Goal: Task Accomplishment & Management: Manage account settings

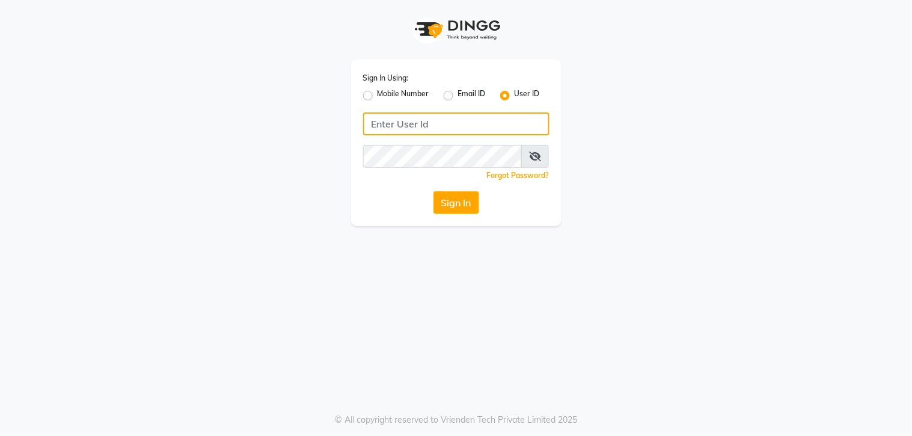
type input "8961790106"
click at [377, 95] on label "Mobile Number" at bounding box center [403, 95] width 52 height 14
click at [377, 95] on input "Mobile Number" at bounding box center [381, 92] width 8 height 8
radio input "true"
radio input "false"
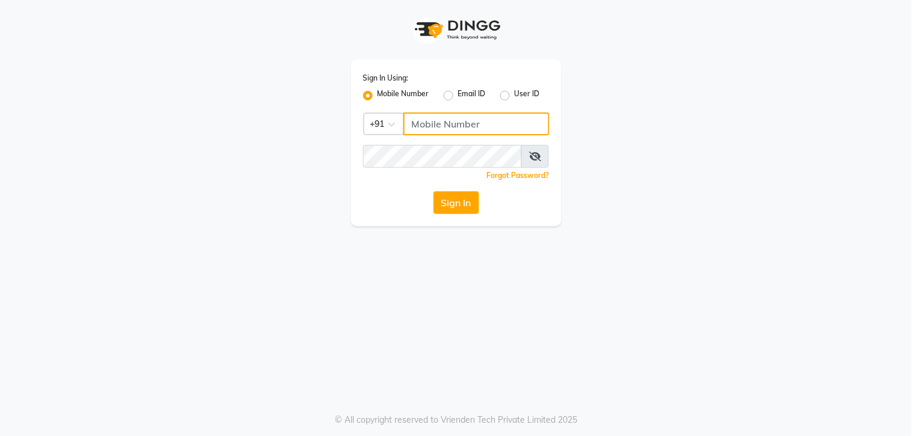
click at [424, 128] on input "Username" at bounding box center [476, 123] width 146 height 23
type input "8961790106"
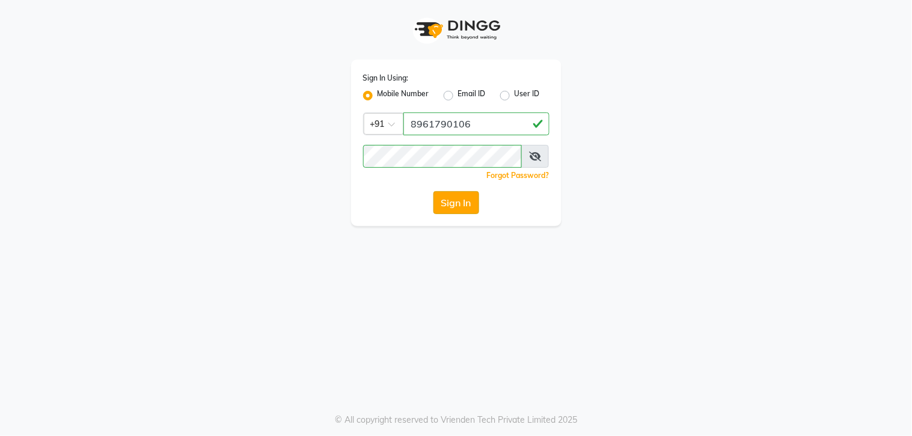
click at [465, 200] on button "Sign In" at bounding box center [456, 202] width 46 height 23
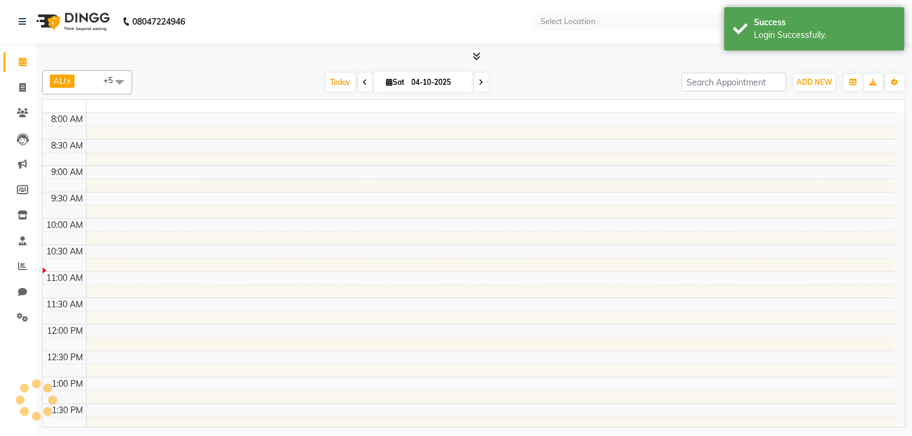
select select "en"
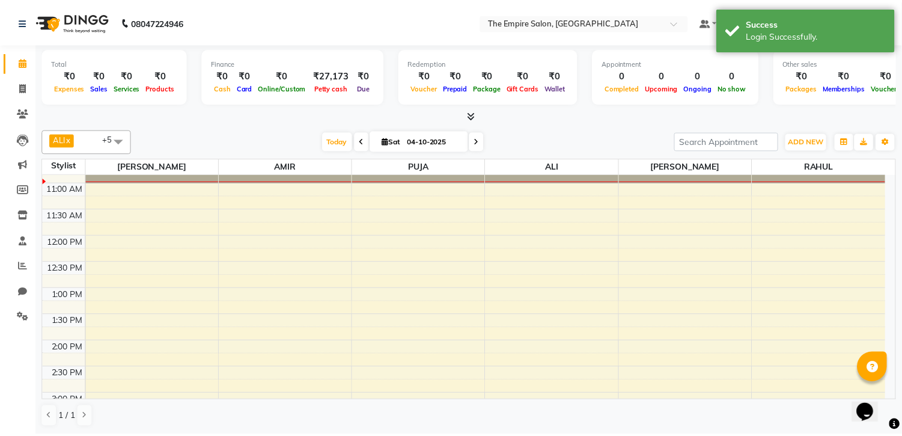
scroll to position [67, 0]
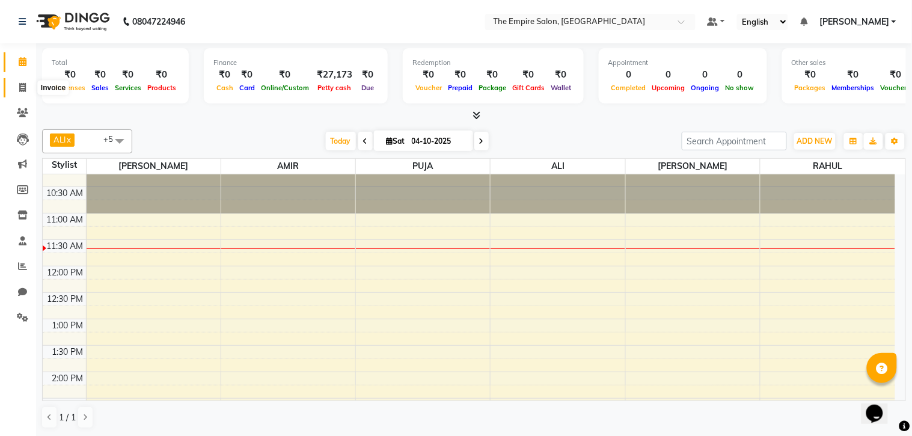
click at [19, 83] on icon at bounding box center [22, 87] width 7 height 9
select select "service"
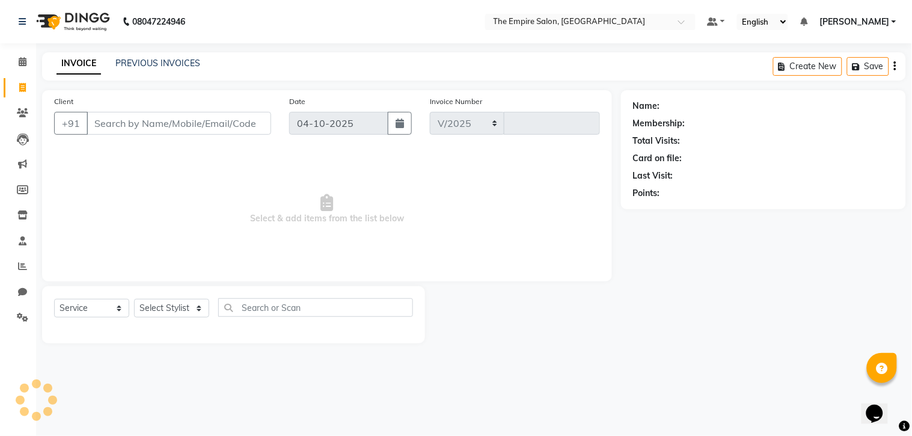
select select "8221"
type input "1787"
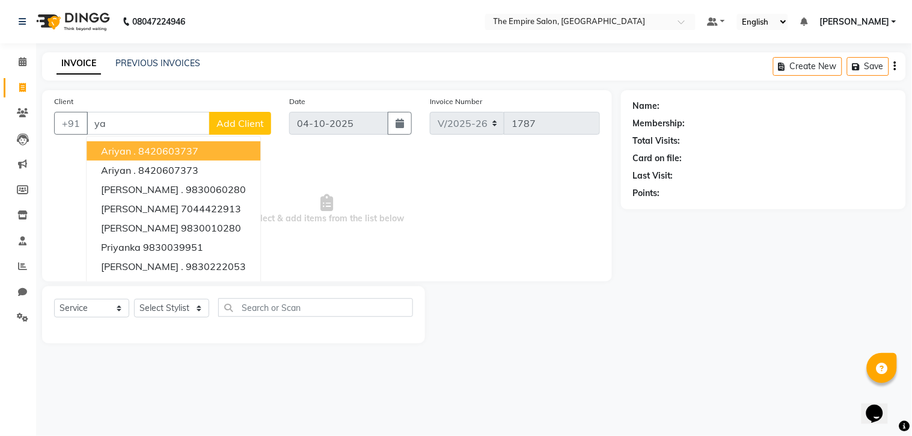
type input "y"
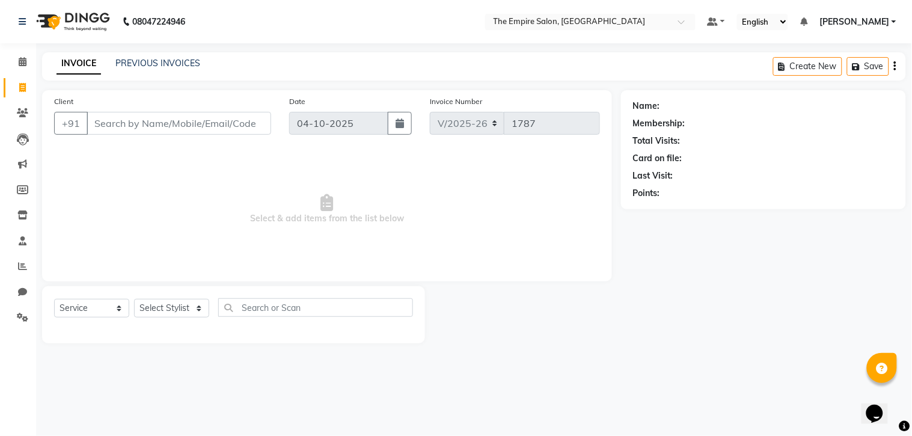
type input "a"
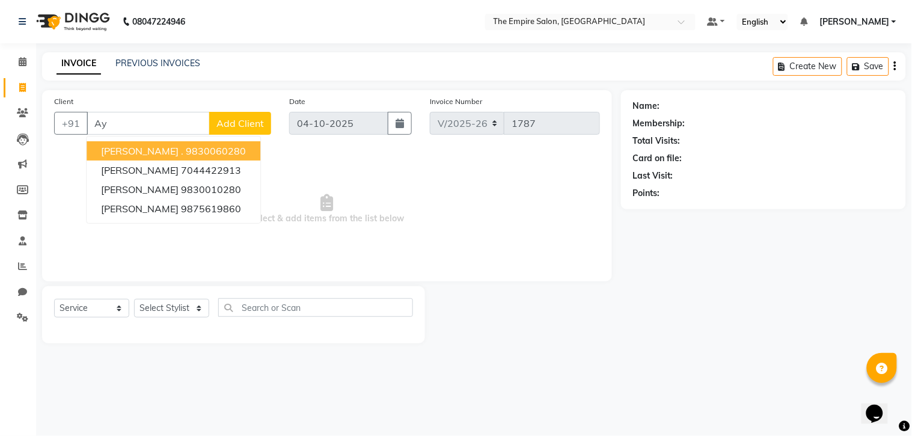
type input "A"
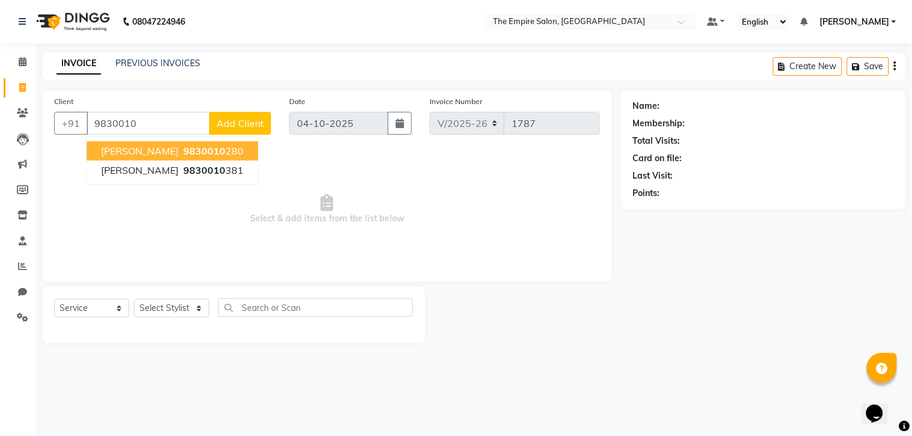
click at [229, 149] on ngb-highlight "9830010 280" at bounding box center [212, 151] width 63 height 12
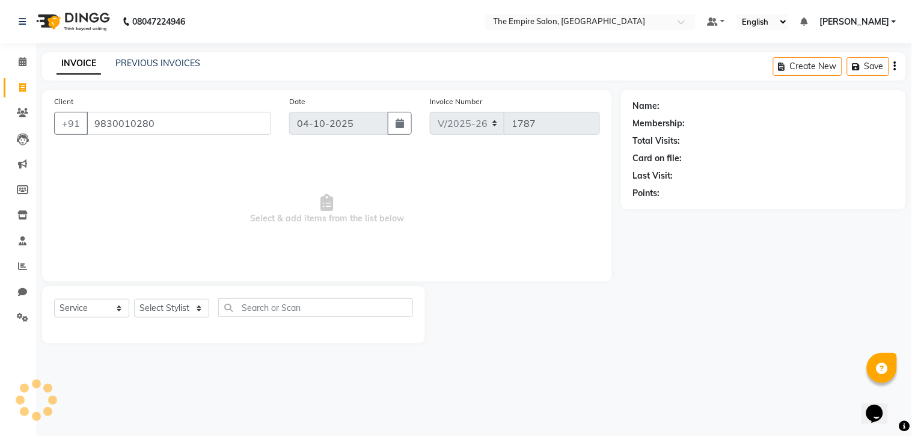
type input "9830010280"
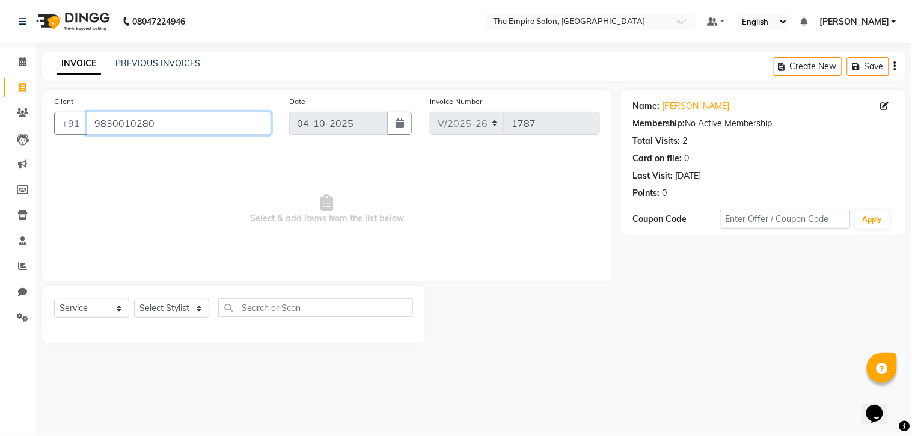
click at [249, 127] on input "9830010280" at bounding box center [179, 123] width 185 height 23
click at [200, 310] on select "Select Stylist [PERSON_NAME] [PERSON_NAME] [PERSON_NAME] [PERSON_NAME] PRIYANKA…" at bounding box center [171, 308] width 75 height 19
select select "78687"
click at [134, 299] on select "Select Stylist [PERSON_NAME] [PERSON_NAME] [PERSON_NAME] [PERSON_NAME] PRIYANKA…" at bounding box center [171, 308] width 75 height 19
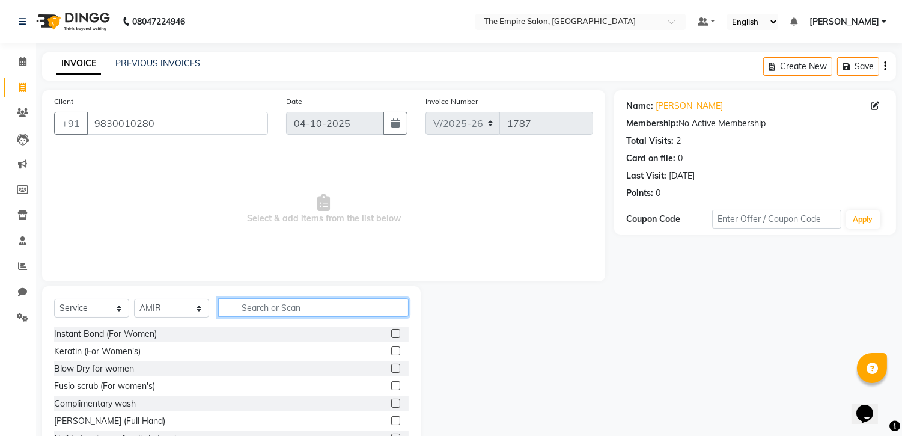
click at [277, 311] on input "text" at bounding box center [313, 307] width 191 height 19
type input "hair cut"
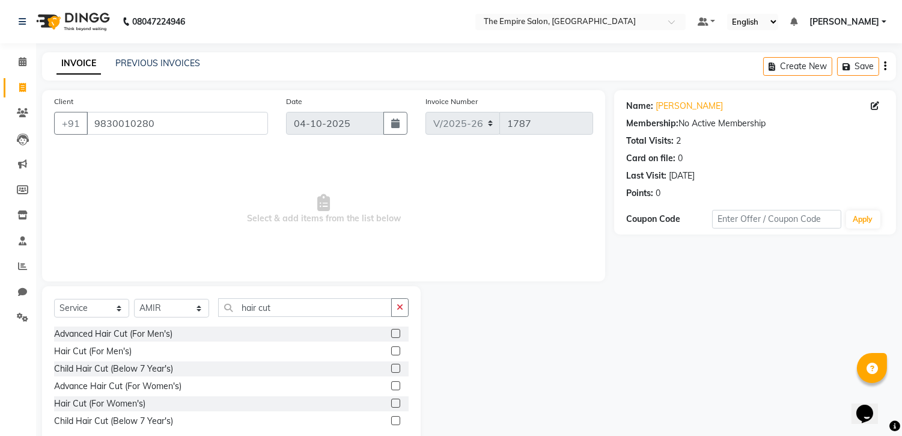
click at [396, 347] on label at bounding box center [395, 350] width 9 height 9
click at [396, 347] on input "checkbox" at bounding box center [395, 351] width 8 height 8
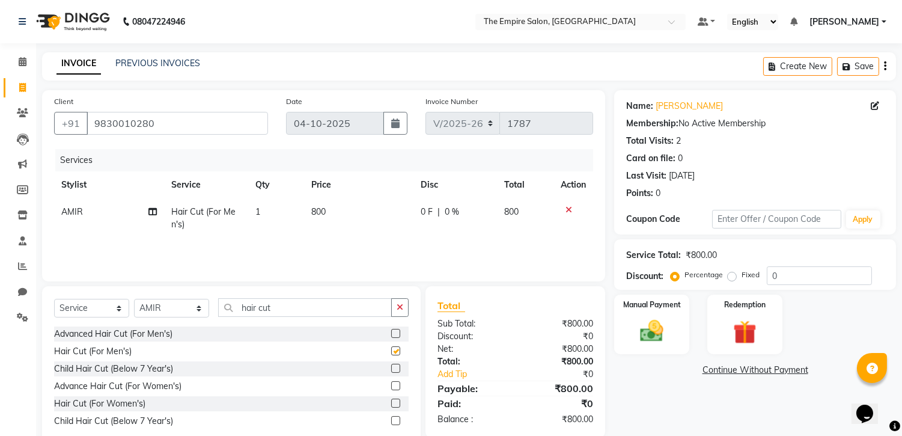
checkbox input "false"
click at [338, 212] on td "800" at bounding box center [358, 218] width 109 height 40
select select "78687"
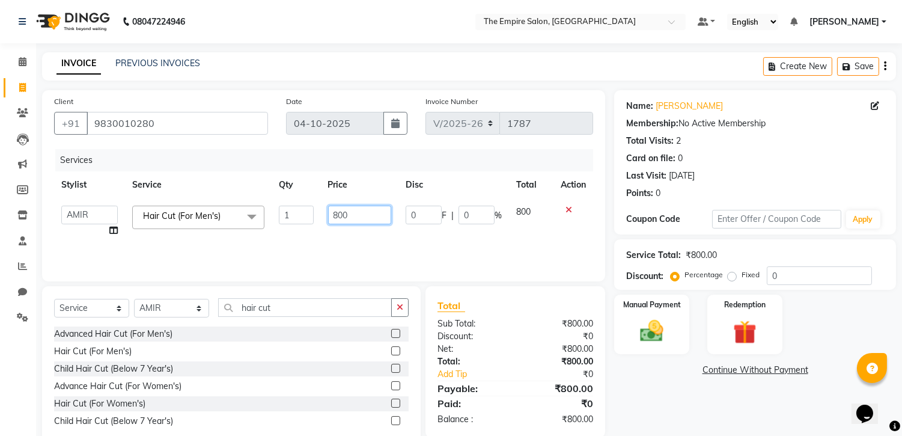
click at [370, 219] on input "800" at bounding box center [359, 215] width 63 height 19
type input "8"
type input "600"
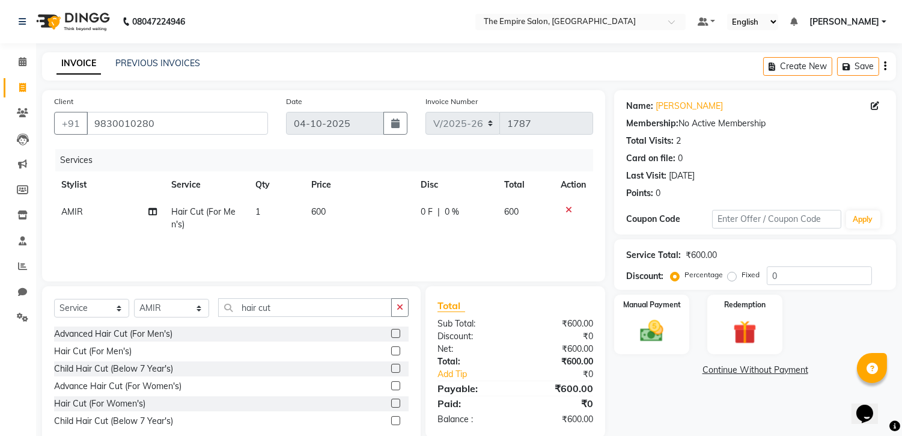
click at [671, 402] on div "Name: Ayan Chakraborty Membership: No Active Membership Total Visits: 2 Card on…" at bounding box center [759, 269] width 291 height 358
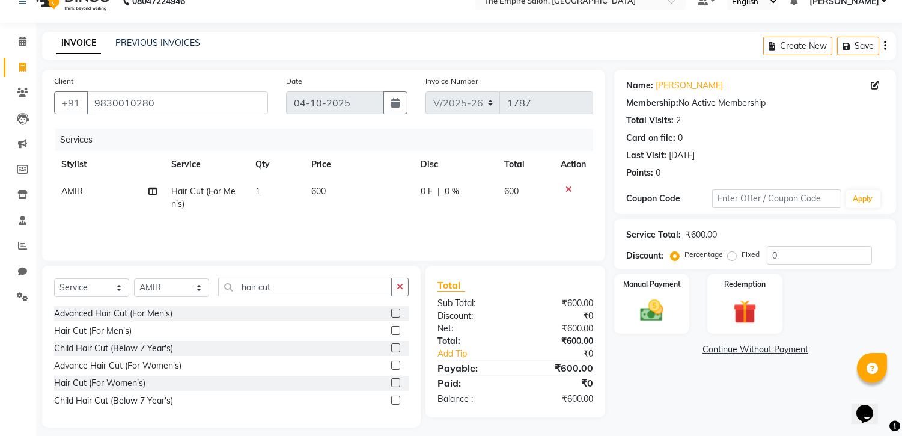
scroll to position [30, 0]
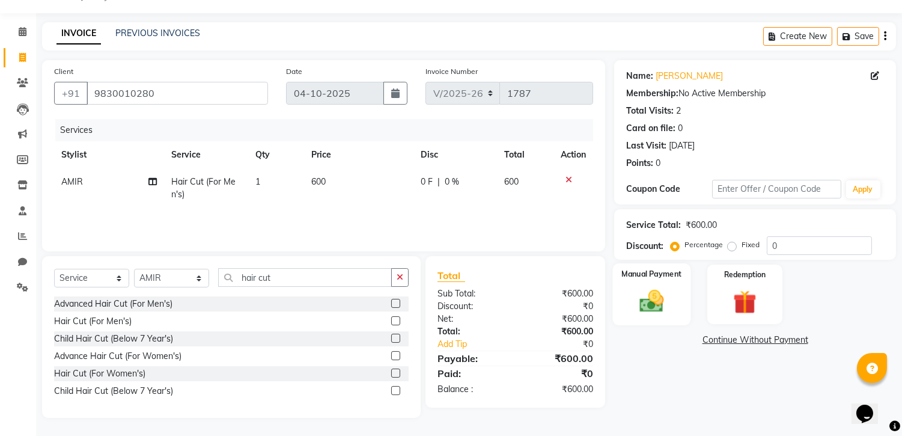
click at [671, 302] on img at bounding box center [652, 301] width 40 height 28
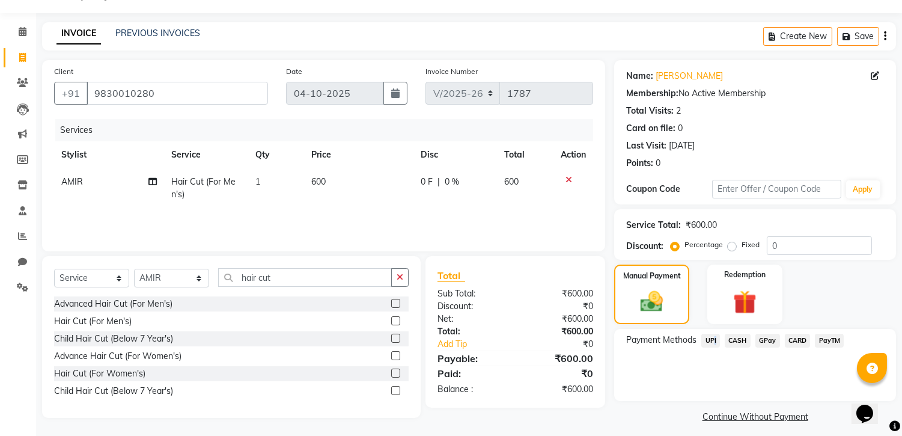
click at [714, 335] on span "UPI" at bounding box center [710, 341] width 19 height 14
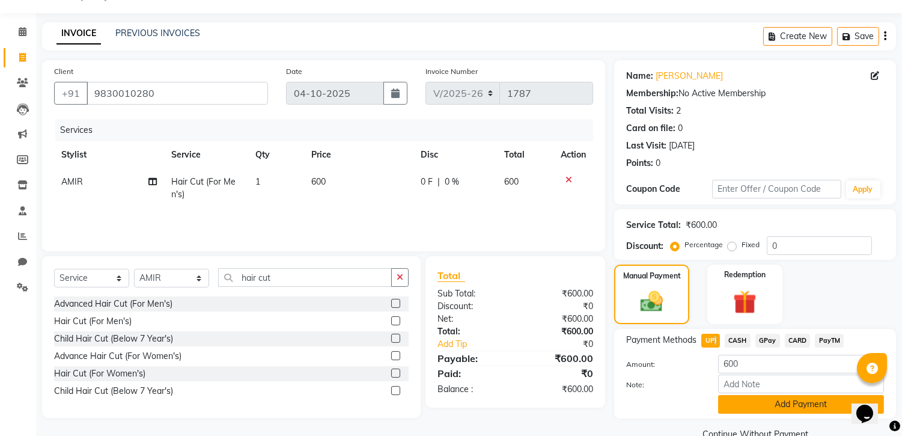
drag, startPoint x: 714, startPoint y: 335, endPoint x: 757, endPoint y: 400, distance: 78.0
click at [757, 400] on button "Add Payment" at bounding box center [801, 404] width 166 height 19
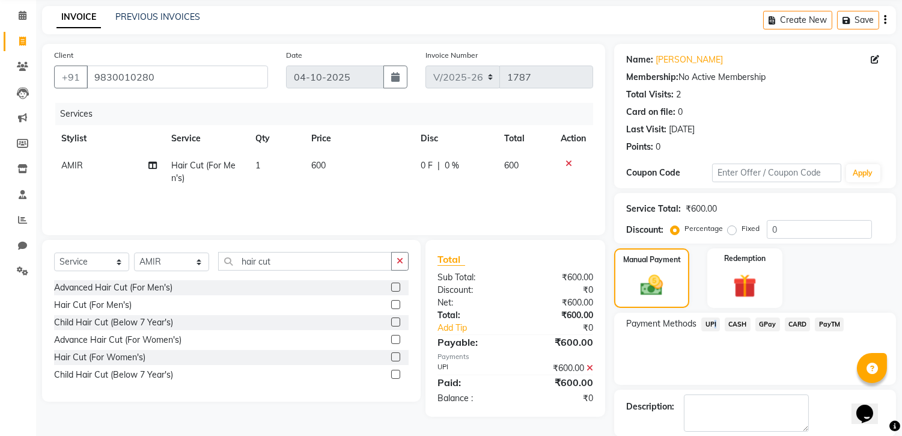
scroll to position [105, 0]
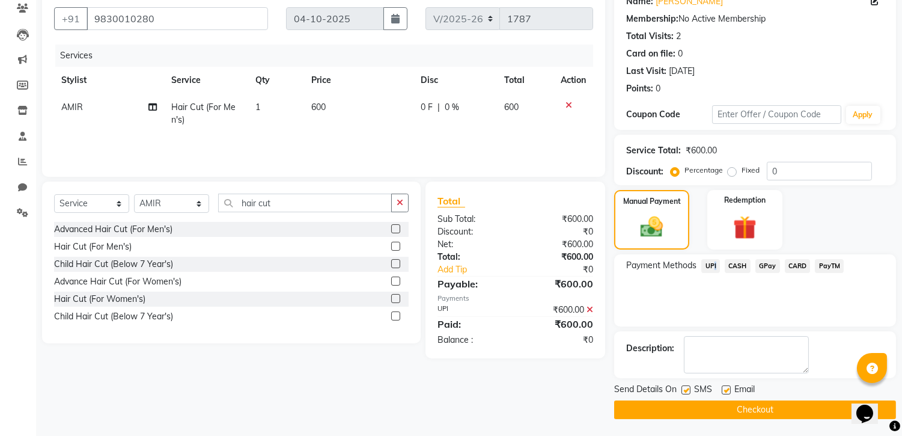
click at [756, 411] on button "Checkout" at bounding box center [755, 409] width 282 height 19
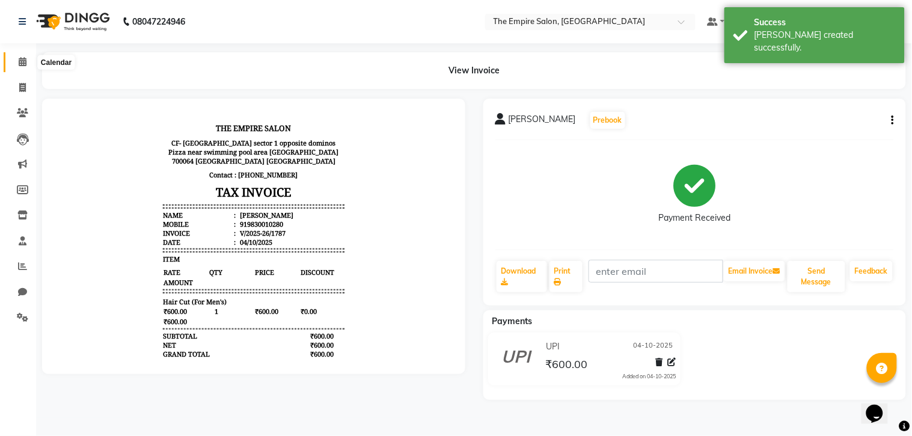
click at [16, 57] on span at bounding box center [22, 62] width 21 height 14
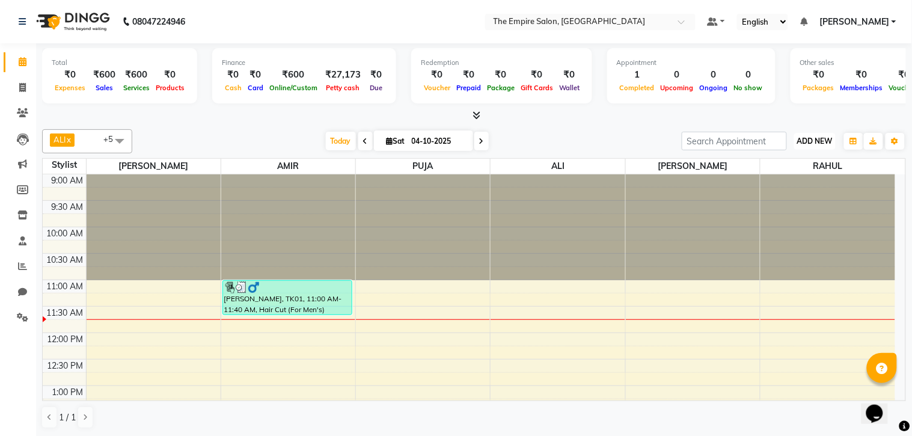
click at [820, 139] on span "ADD NEW" at bounding box center [814, 140] width 35 height 9
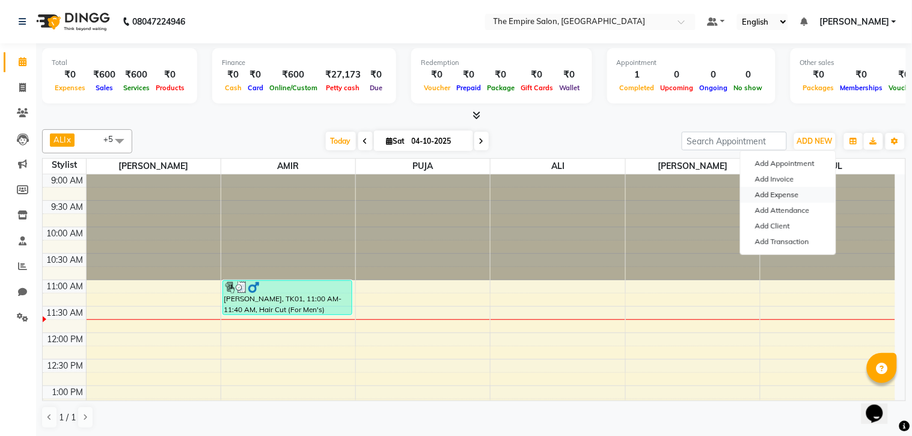
click at [774, 191] on link "Add Expense" at bounding box center [788, 195] width 95 height 16
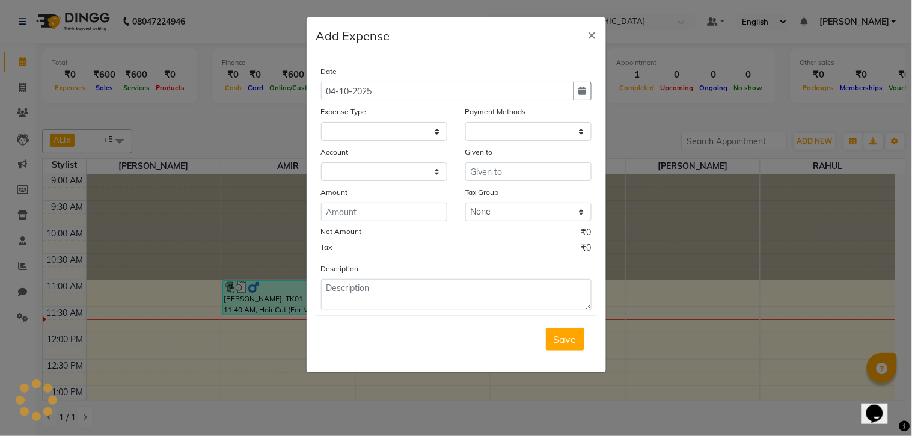
select select
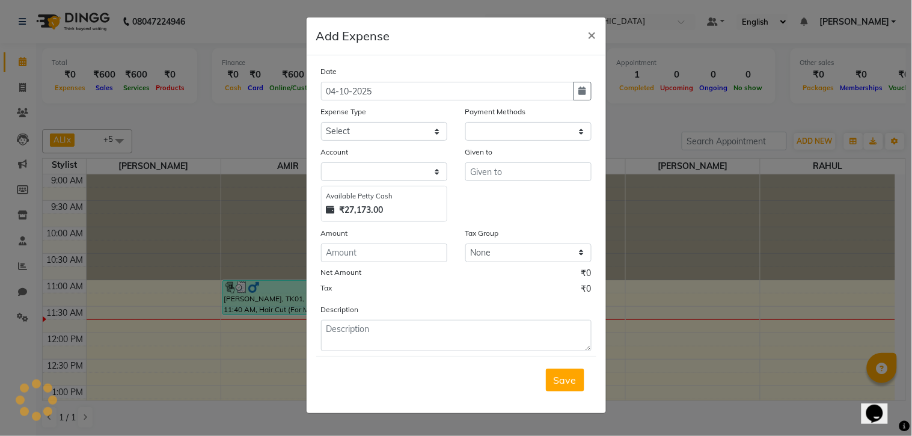
select select "1"
select select "7349"
click at [349, 124] on select "Select Advance Salary Bank charges Car maintenance Cash transfer to bank Cash t…" at bounding box center [384, 131] width 126 height 19
select select "25"
click at [321, 122] on select "Select Advance Salary Bank charges Car maintenance Cash transfer to bank Cash t…" at bounding box center [384, 131] width 126 height 19
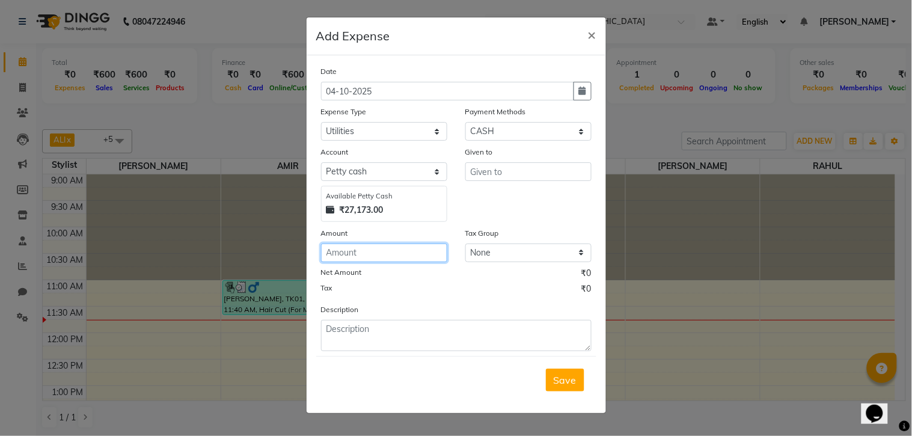
click at [364, 251] on input "number" at bounding box center [384, 252] width 126 height 19
type input "330"
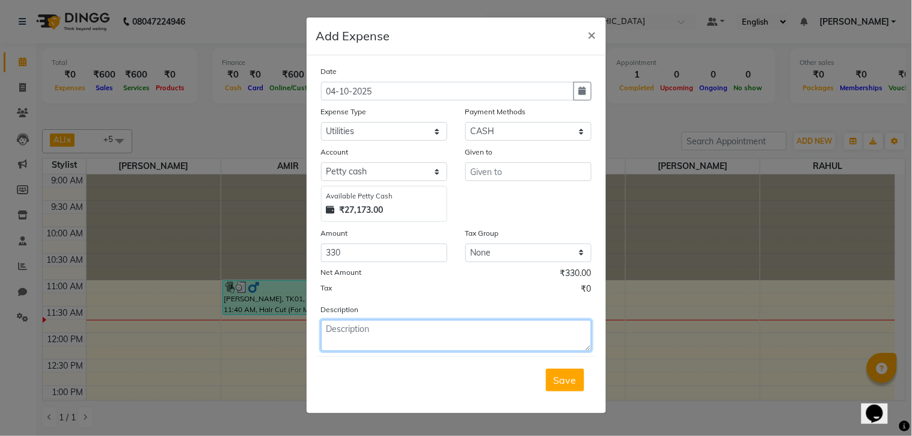
click at [332, 329] on textarea at bounding box center [456, 335] width 270 height 31
type textarea "e"
paste textarea "Electricity"
type textarea "Electric & wter"
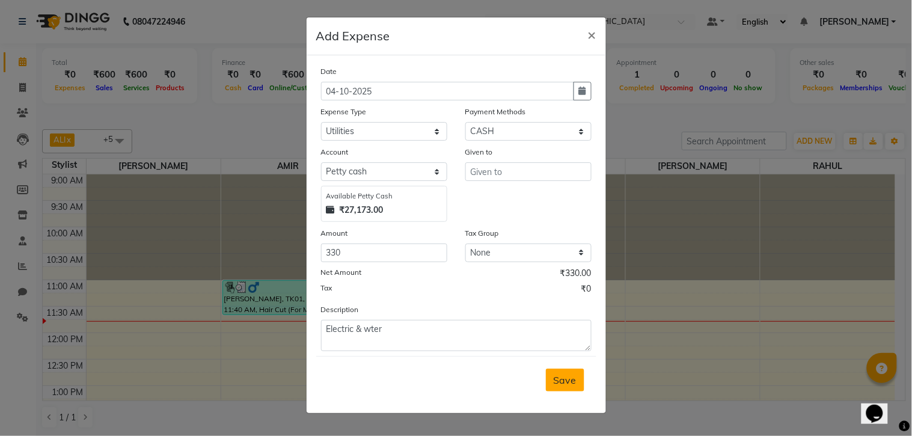
click at [567, 375] on span "Save" at bounding box center [565, 380] width 23 height 12
click at [521, 173] on input "text" at bounding box center [528, 171] width 126 height 19
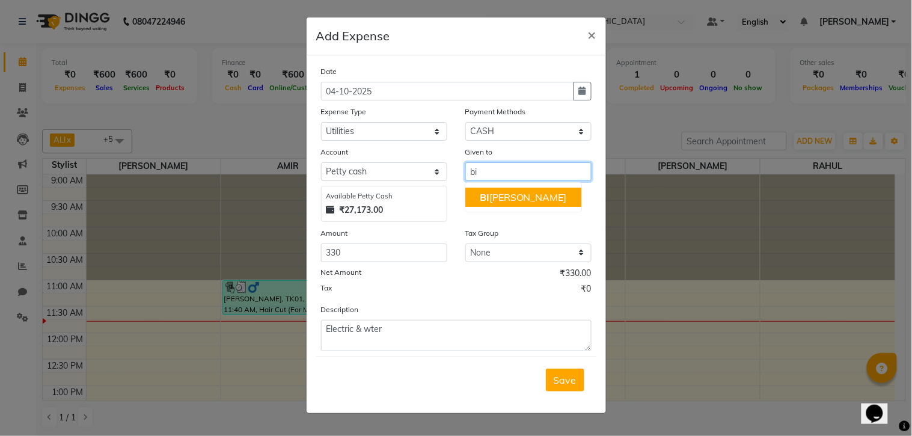
click at [523, 196] on ngb-highlight "BI SWAJIT" at bounding box center [523, 197] width 87 height 12
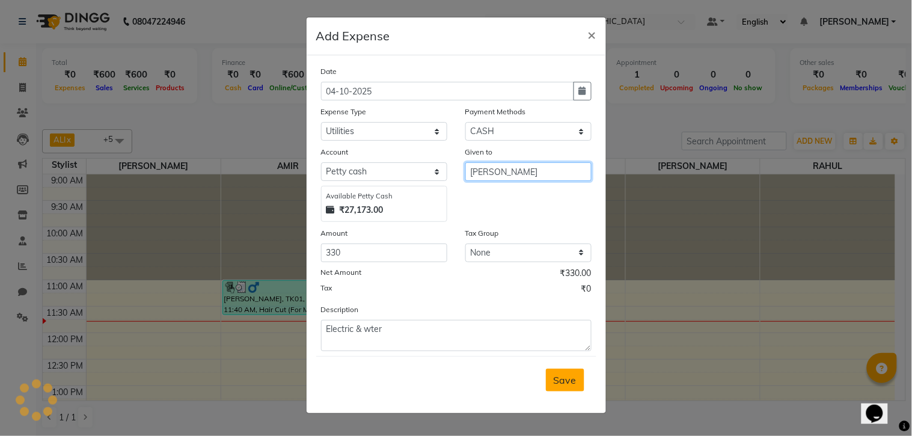
type input "[PERSON_NAME]"
click at [578, 376] on button "Save" at bounding box center [565, 379] width 38 height 23
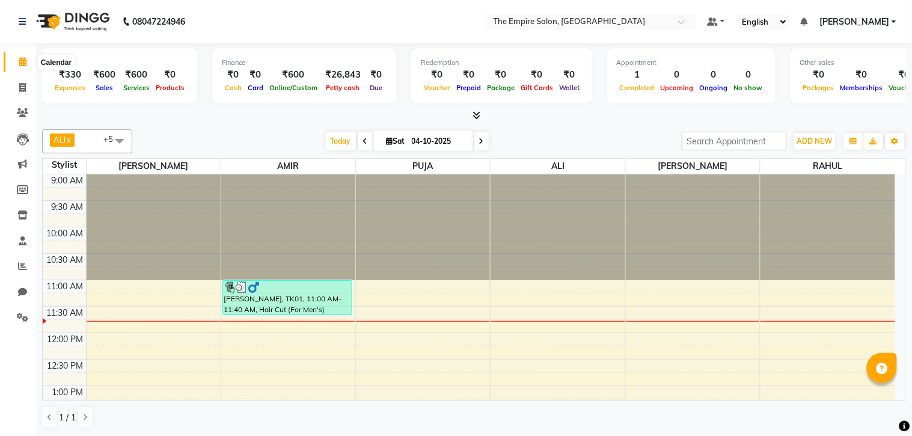
click at [20, 63] on icon at bounding box center [23, 61] width 8 height 9
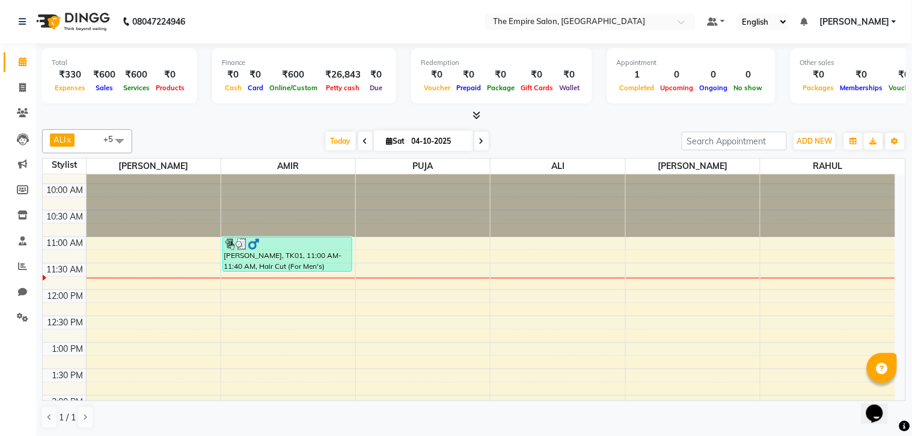
scroll to position [67, 0]
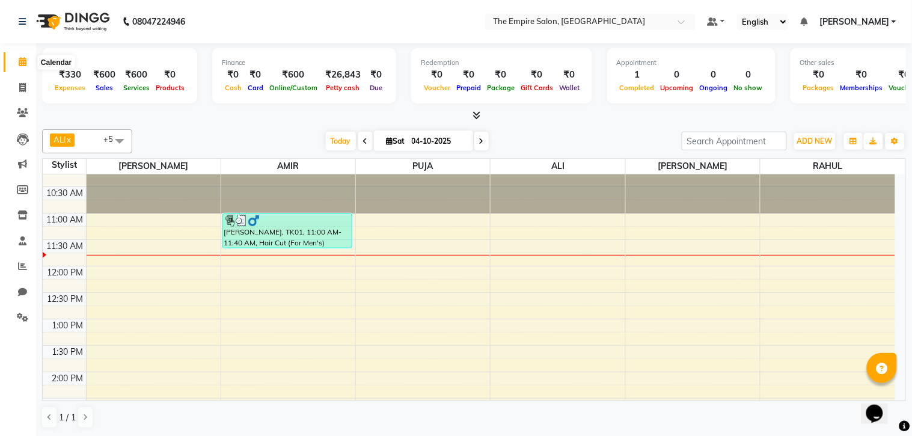
click at [14, 61] on span at bounding box center [22, 62] width 21 height 14
click at [21, 79] on link "Invoice" at bounding box center [18, 88] width 29 height 20
select select "service"
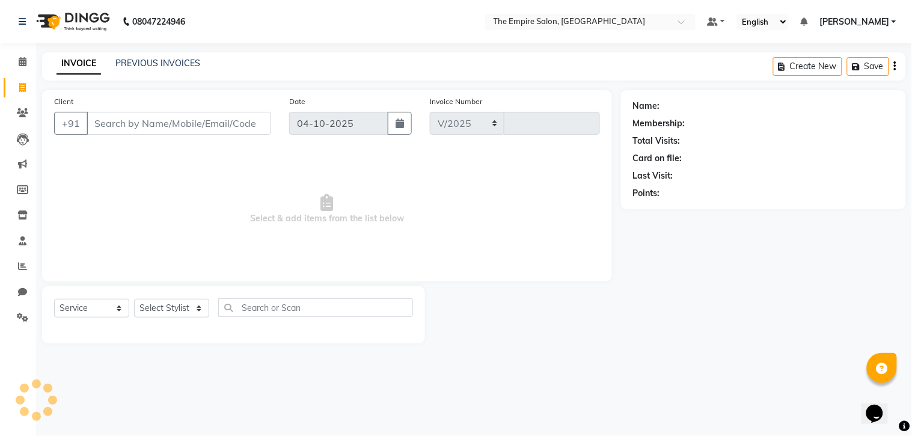
select select "8221"
type input "1788"
click at [21, 62] on icon at bounding box center [23, 61] width 8 height 9
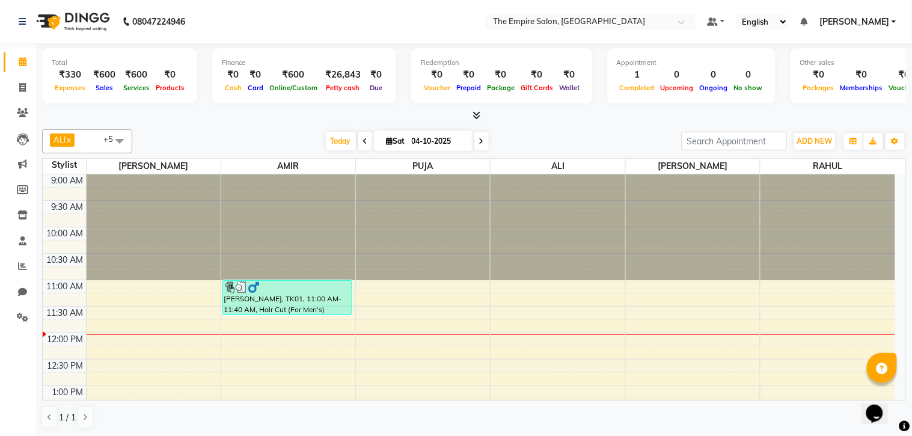
click at [119, 136] on span at bounding box center [120, 140] width 24 height 23
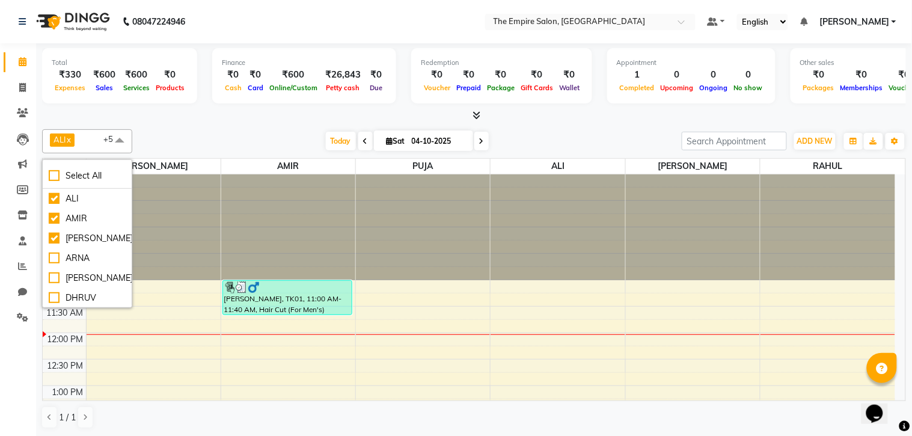
click at [119, 136] on span at bounding box center [120, 140] width 24 height 23
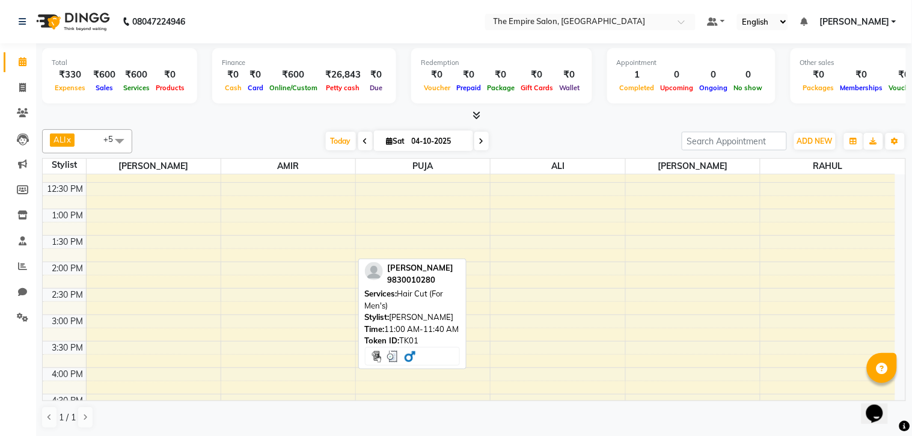
scroll to position [133, 0]
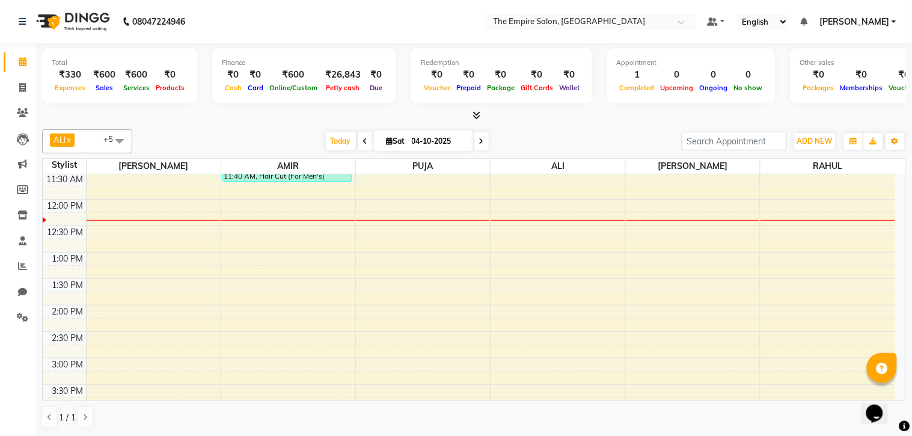
click at [480, 141] on icon at bounding box center [481, 141] width 5 height 7
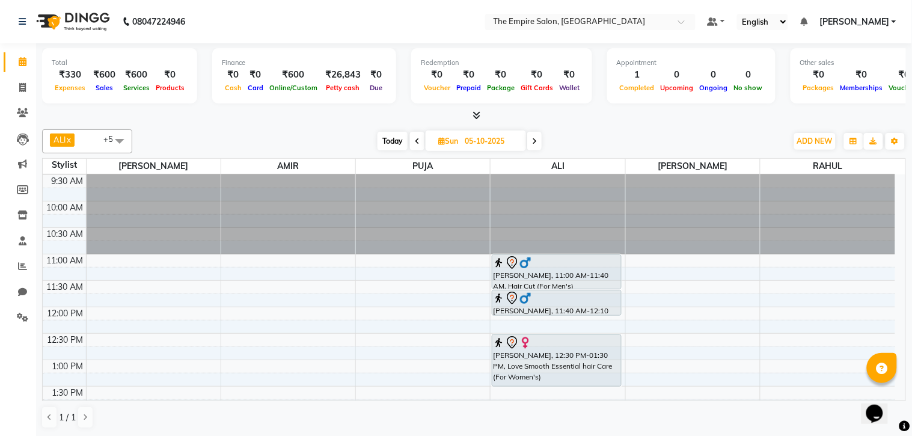
scroll to position [0, 0]
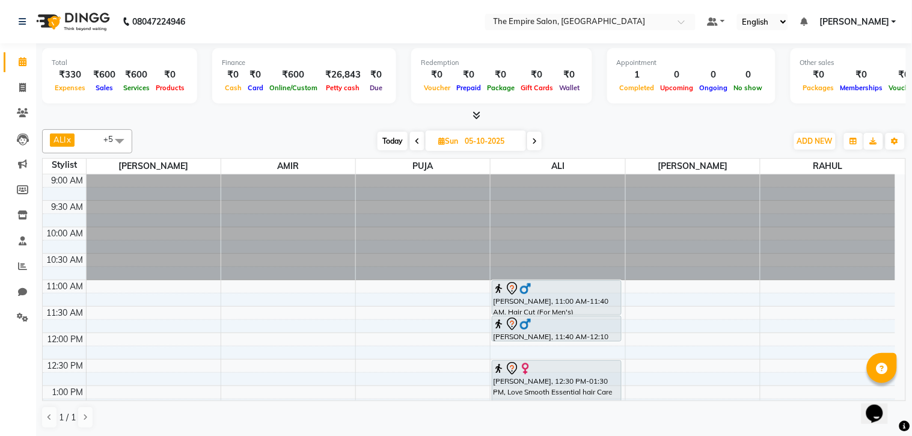
click at [416, 140] on icon at bounding box center [417, 141] width 5 height 7
type input "04-10-2025"
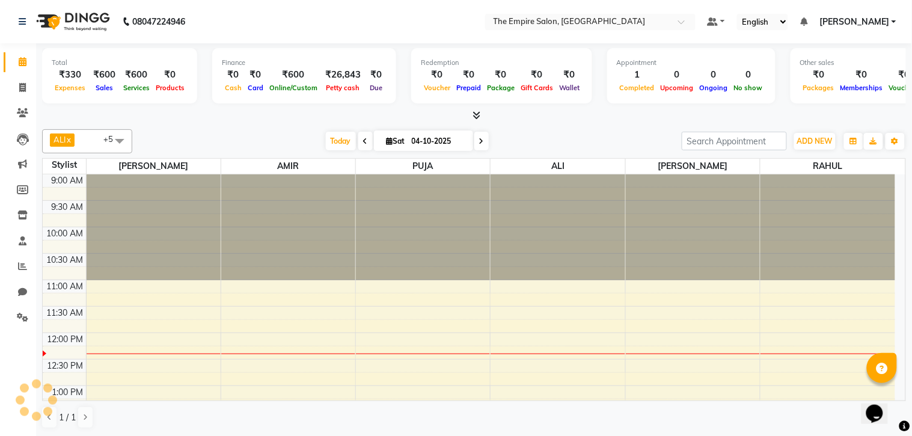
scroll to position [159, 0]
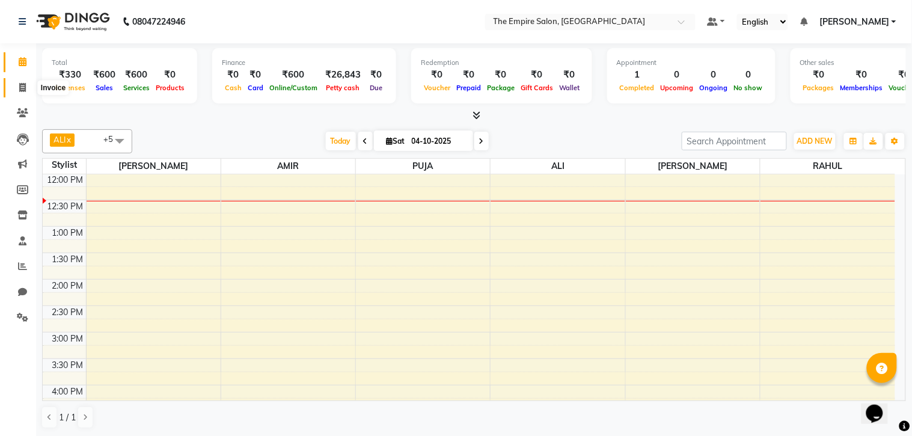
click at [20, 86] on icon at bounding box center [22, 87] width 7 height 9
select select "service"
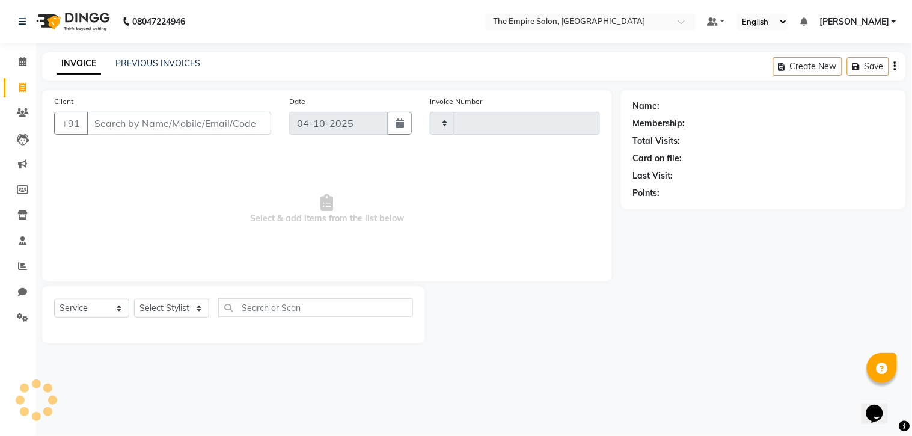
type input "1788"
select select "8221"
click at [164, 112] on input "Client" at bounding box center [179, 123] width 185 height 23
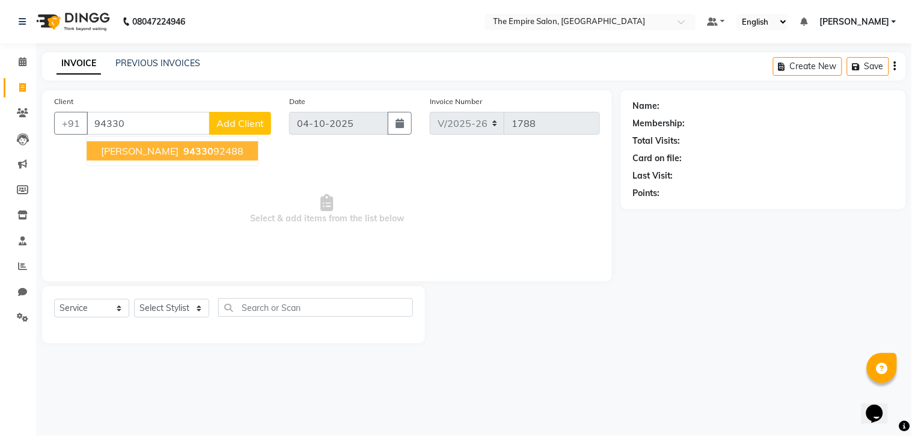
click at [136, 147] on span "[PERSON_NAME]" at bounding box center [140, 151] width 78 height 12
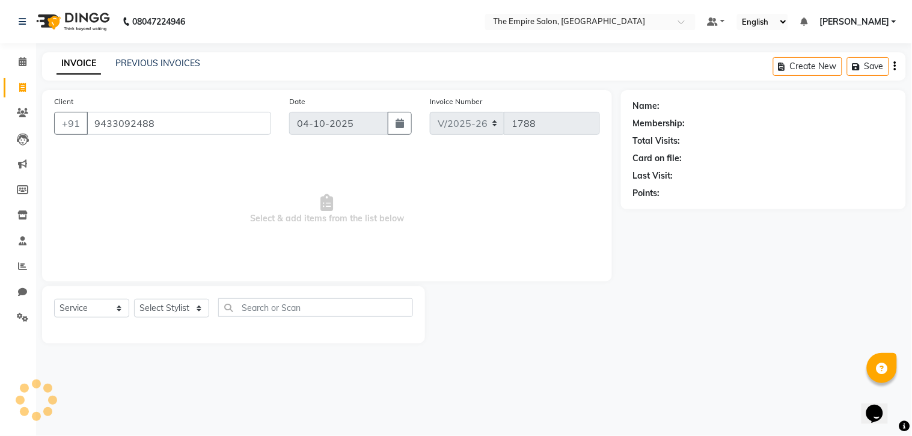
type input "9433092488"
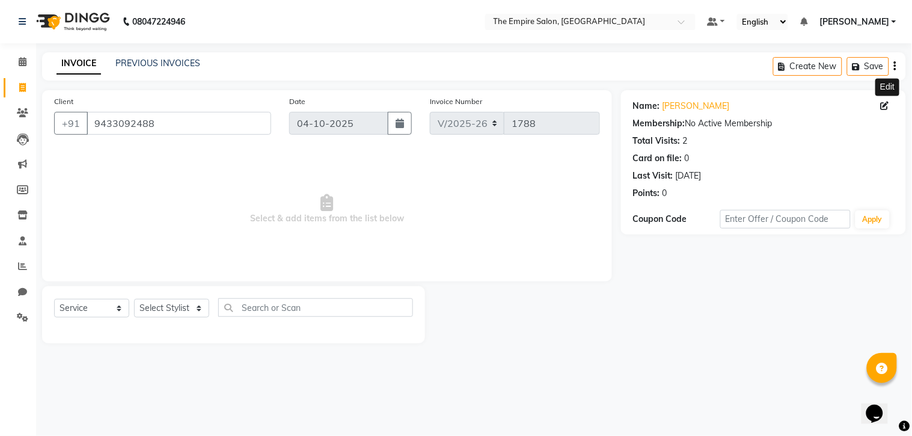
click at [885, 110] on icon at bounding box center [885, 106] width 8 height 8
select select "[DEMOGRAPHIC_DATA]"
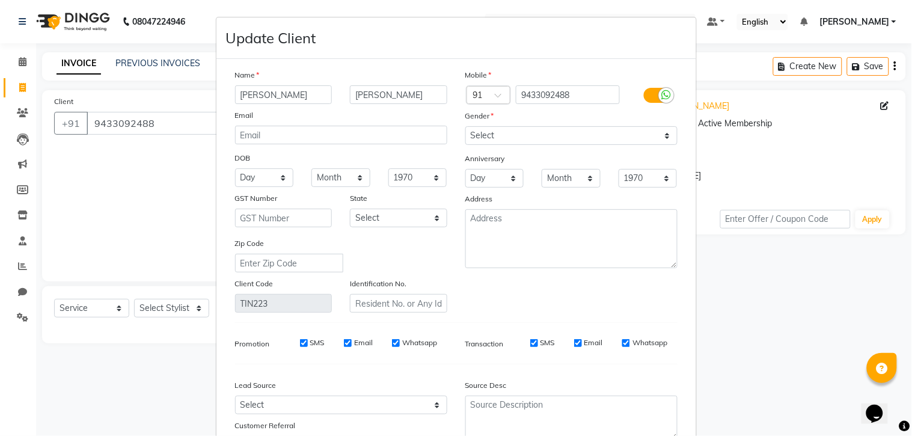
click at [273, 95] on input "[PERSON_NAME]" at bounding box center [283, 94] width 97 height 19
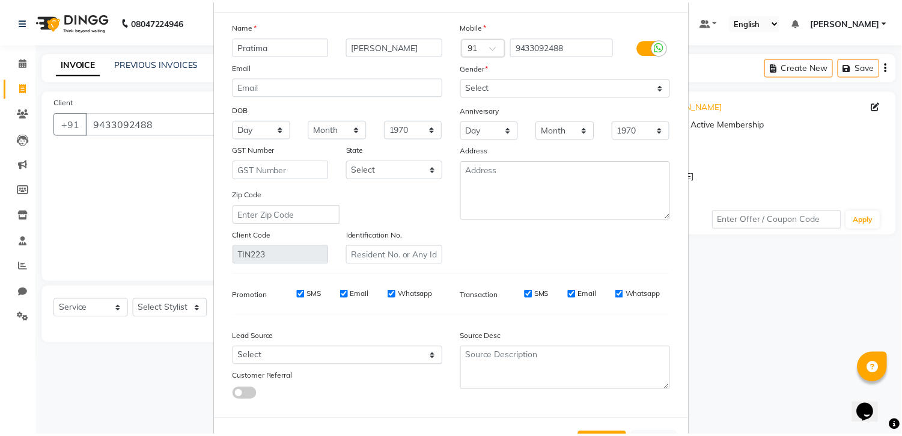
scroll to position [99, 0]
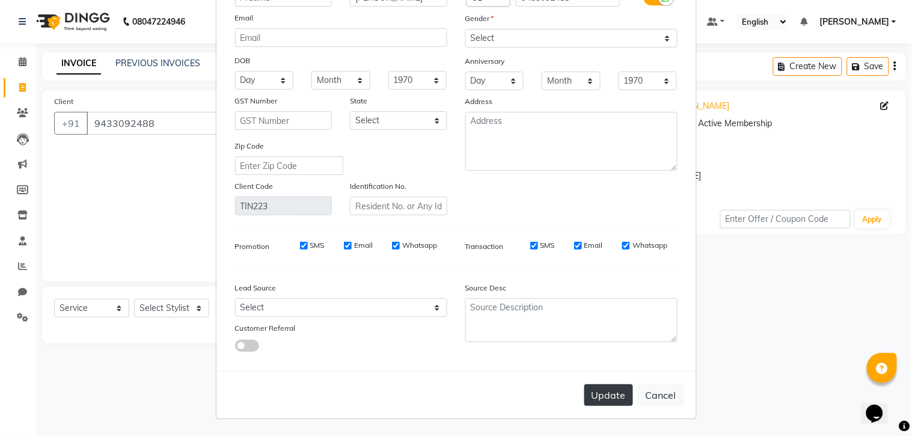
type input "Pratima"
click at [593, 393] on button "Update" at bounding box center [608, 395] width 49 height 22
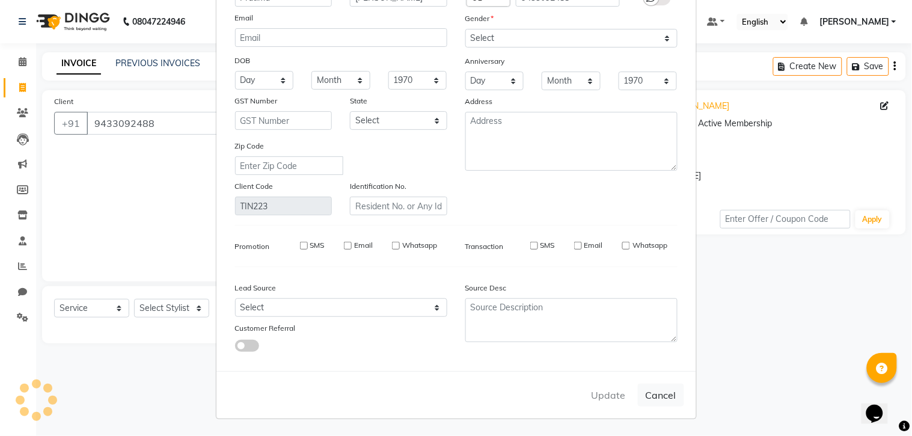
select select
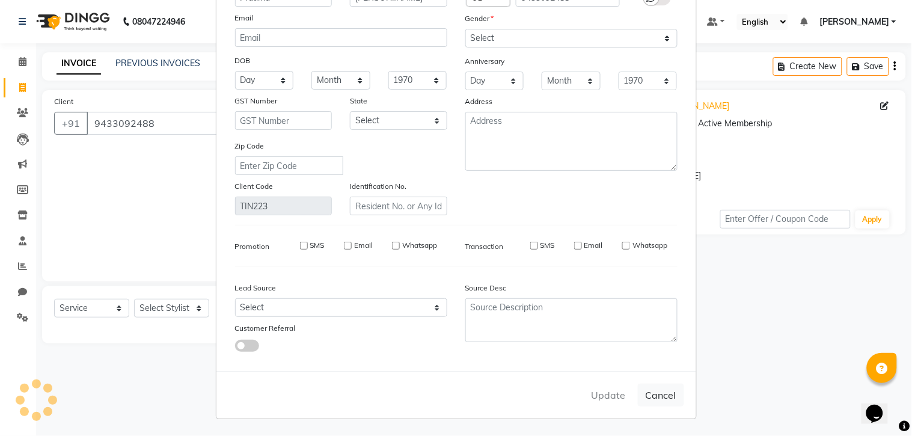
select select
checkbox input "false"
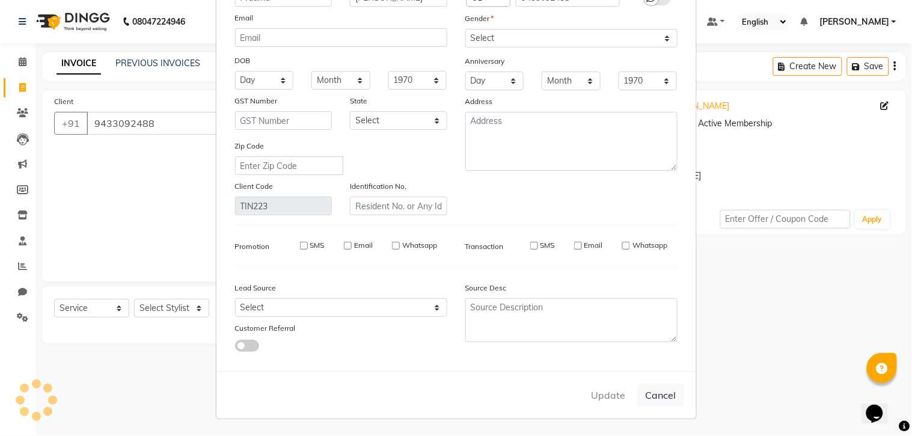
checkbox input "false"
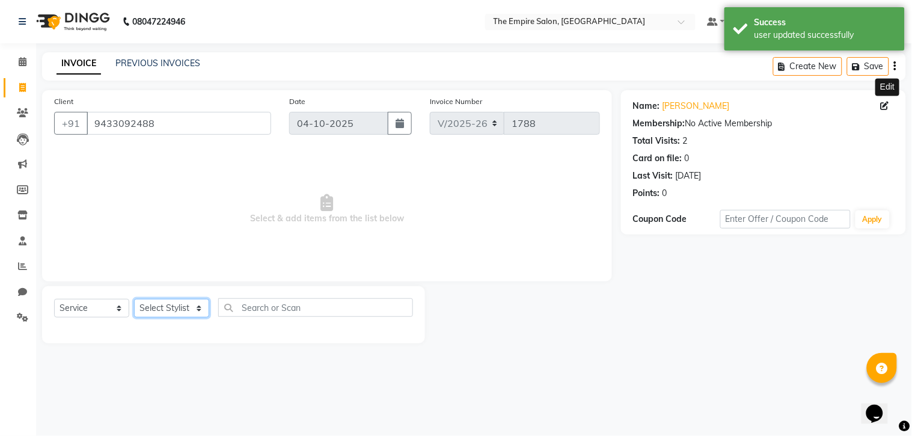
click at [167, 308] on select "Select Stylist [PERSON_NAME] [PERSON_NAME] [PERSON_NAME] [PERSON_NAME] PRIYANKA…" at bounding box center [171, 308] width 75 height 19
select select "78687"
click at [134, 299] on select "Select Stylist [PERSON_NAME] [PERSON_NAME] [PERSON_NAME] [PERSON_NAME] PRIYANKA…" at bounding box center [171, 308] width 75 height 19
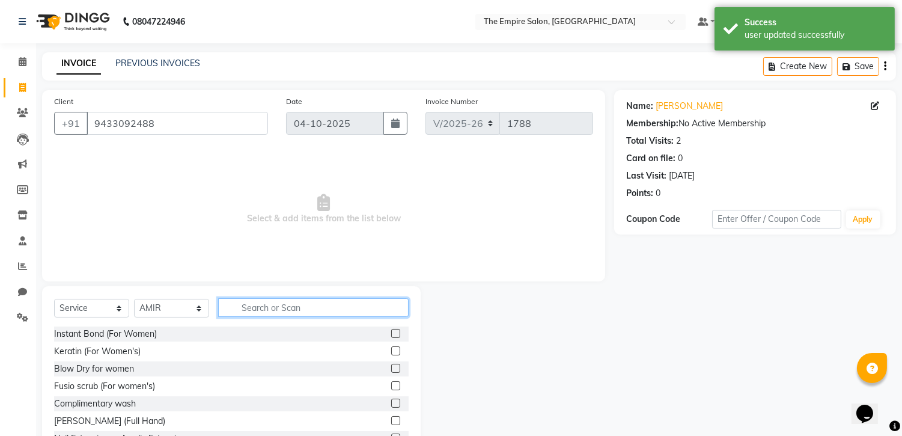
click at [332, 301] on input "text" at bounding box center [313, 307] width 191 height 19
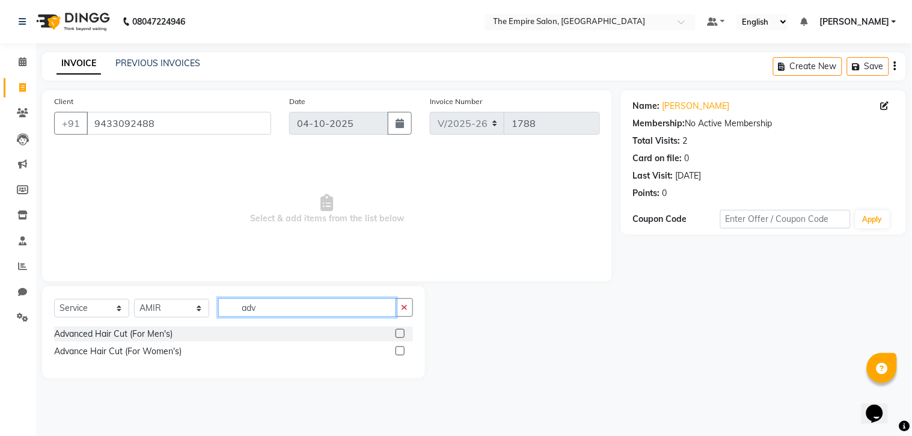
type input "adv"
click at [400, 352] on label at bounding box center [400, 350] width 9 height 9
click at [400, 352] on input "checkbox" at bounding box center [400, 351] width 8 height 8
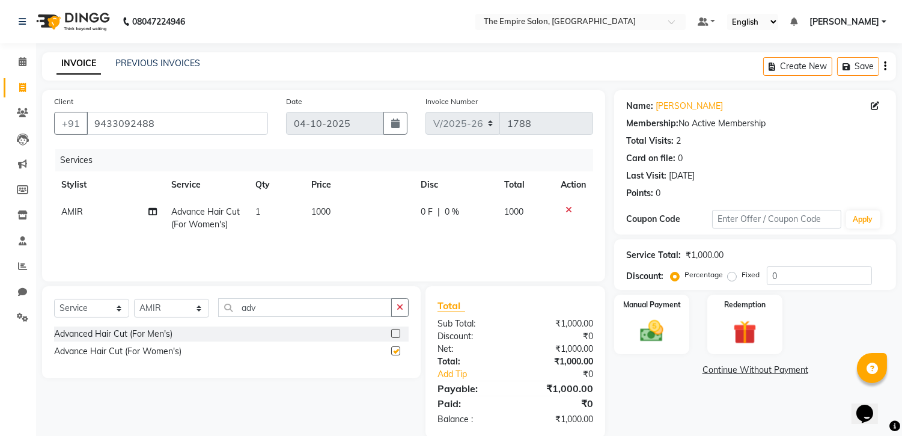
checkbox input "false"
click at [433, 206] on div "0 F | 0 %" at bounding box center [455, 212] width 69 height 13
select select "78687"
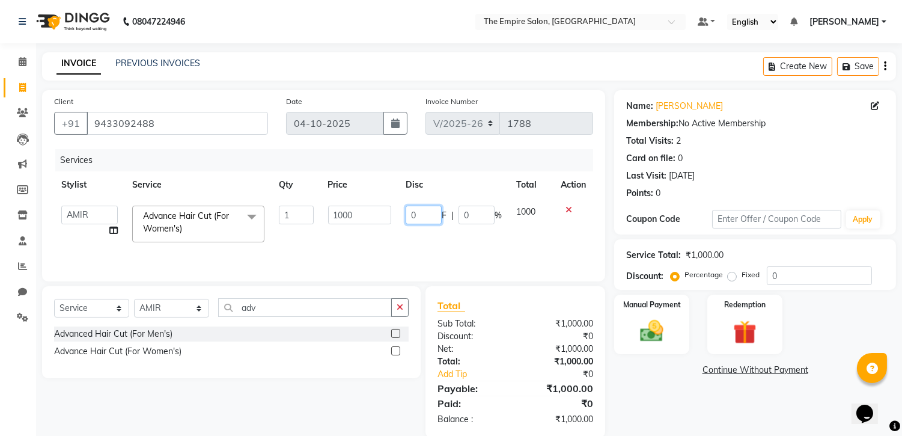
click at [432, 221] on input "0" at bounding box center [424, 215] width 36 height 19
type input "200"
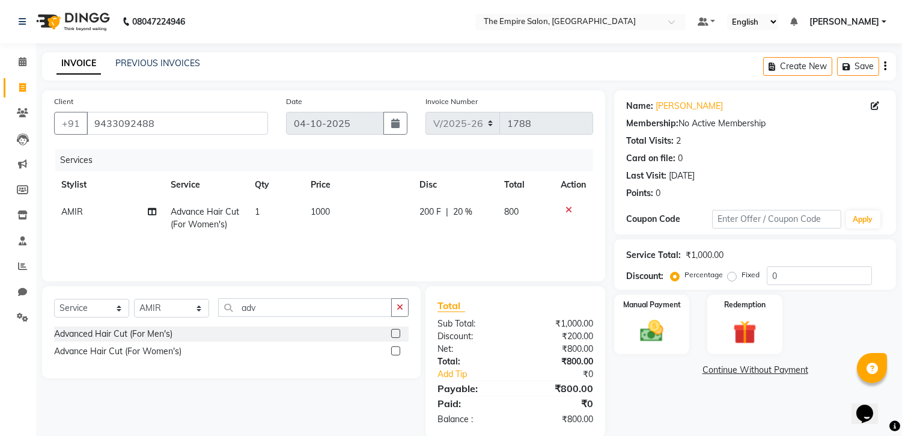
click at [405, 303] on button "button" at bounding box center [399, 307] width 17 height 19
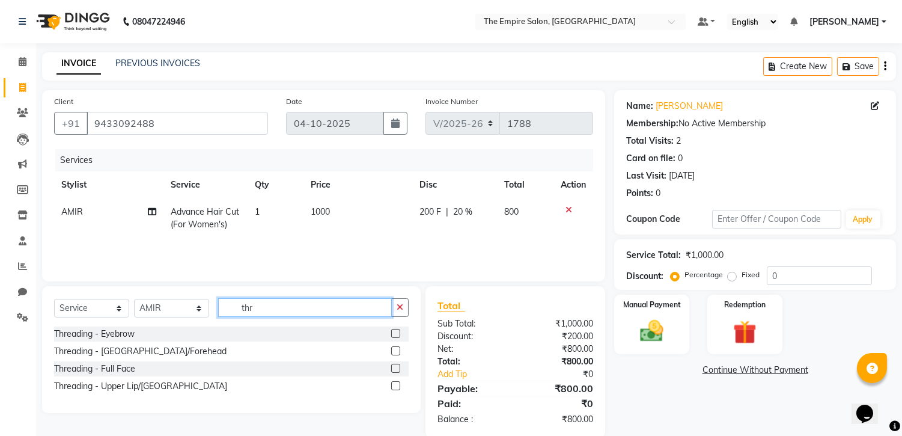
type input "thr"
click at [400, 335] on div at bounding box center [399, 333] width 17 height 15
click at [399, 334] on label at bounding box center [395, 333] width 9 height 9
click at [399, 334] on input "checkbox" at bounding box center [395, 334] width 8 height 8
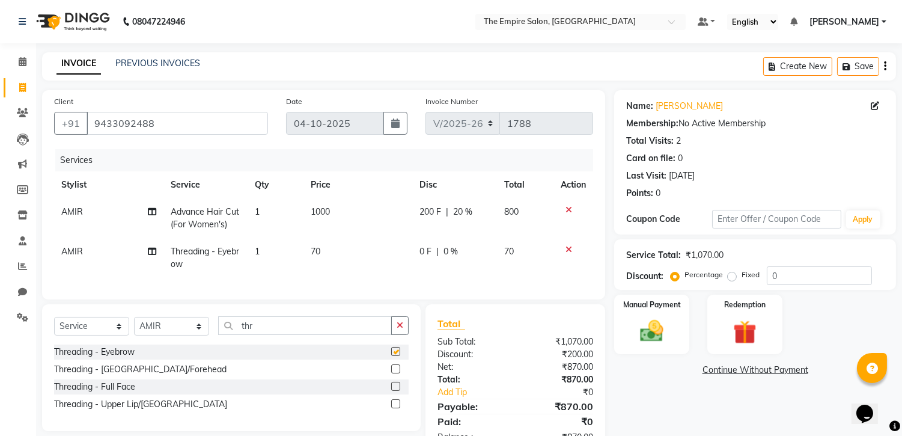
checkbox input "false"
click at [399, 329] on button "button" at bounding box center [399, 325] width 17 height 19
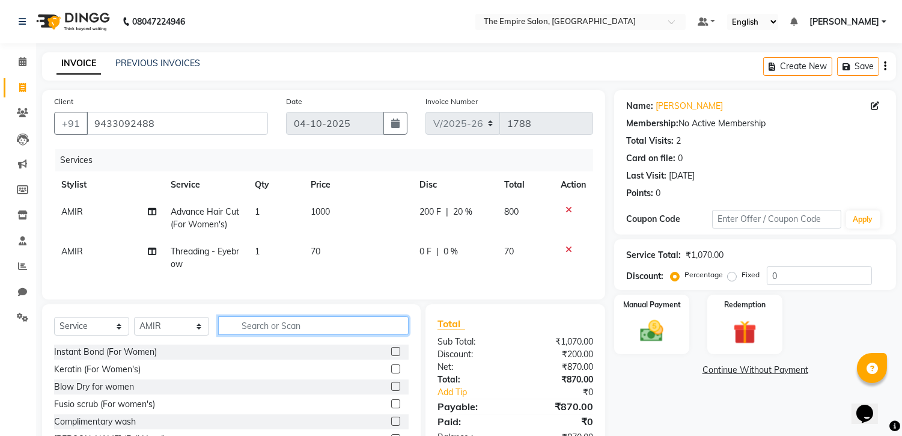
click at [380, 334] on input "text" at bounding box center [313, 325] width 191 height 19
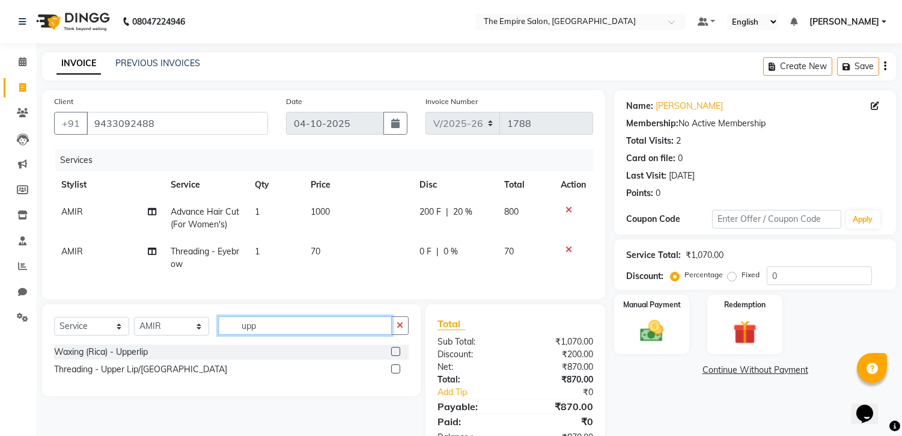
type input "upp"
click at [399, 356] on label at bounding box center [395, 351] width 9 height 9
click at [399, 356] on input "checkbox" at bounding box center [395, 352] width 8 height 8
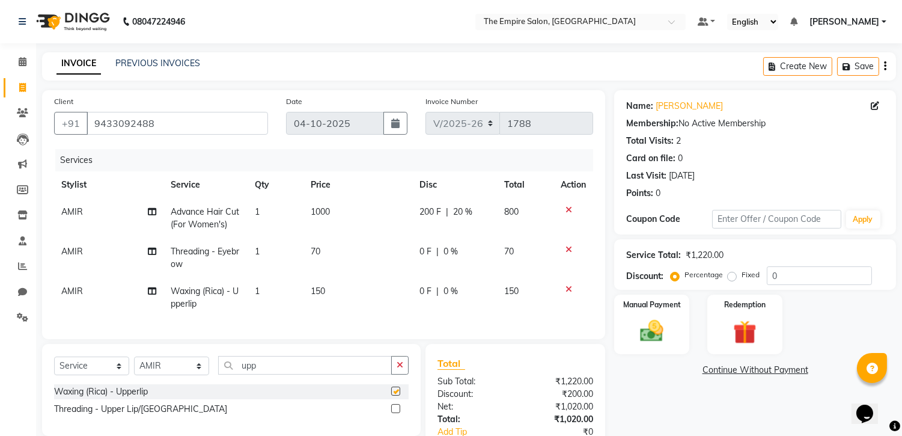
checkbox input "false"
click at [267, 286] on td "1" at bounding box center [276, 298] width 56 height 40
select select "78687"
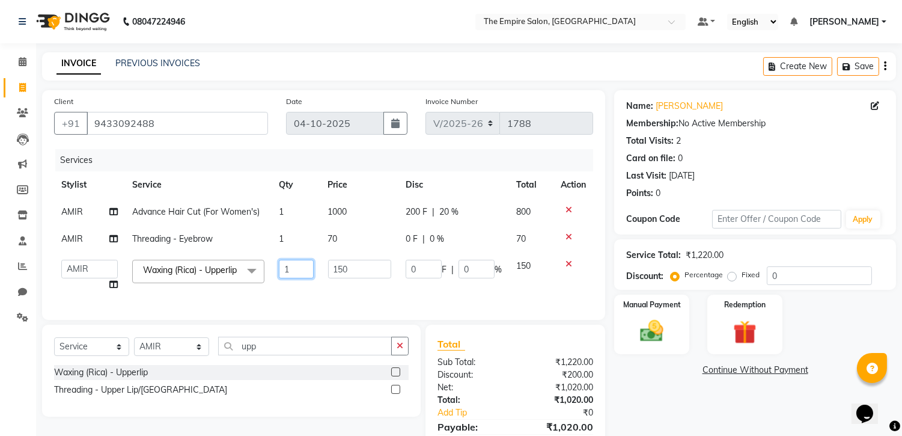
click at [299, 267] on input "1" at bounding box center [296, 269] width 34 height 19
type input "2"
click at [661, 385] on div "Name: [PERSON_NAME] Membership: No Active Membership Total Visits: 2 Card on fi…" at bounding box center [759, 283] width 291 height 386
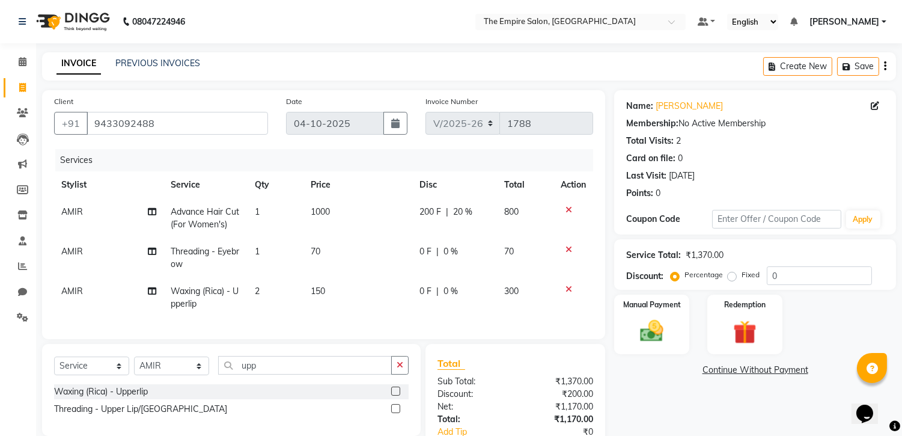
scroll to position [87, 0]
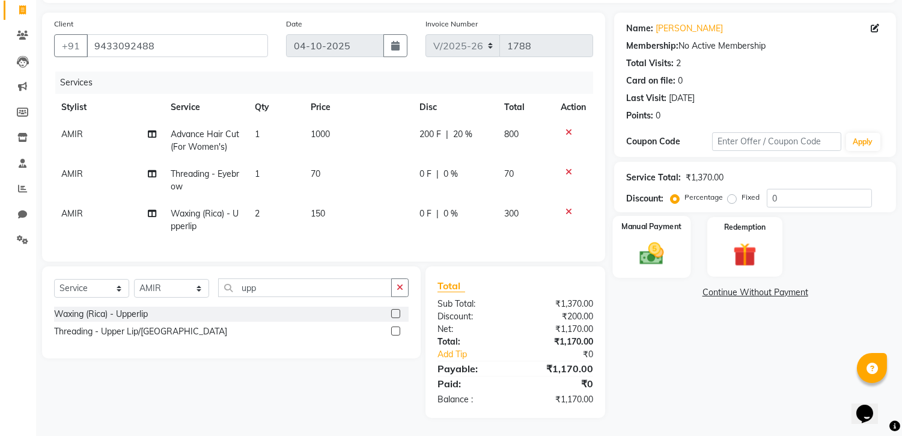
click at [654, 226] on div "Manual Payment" at bounding box center [652, 246] width 78 height 61
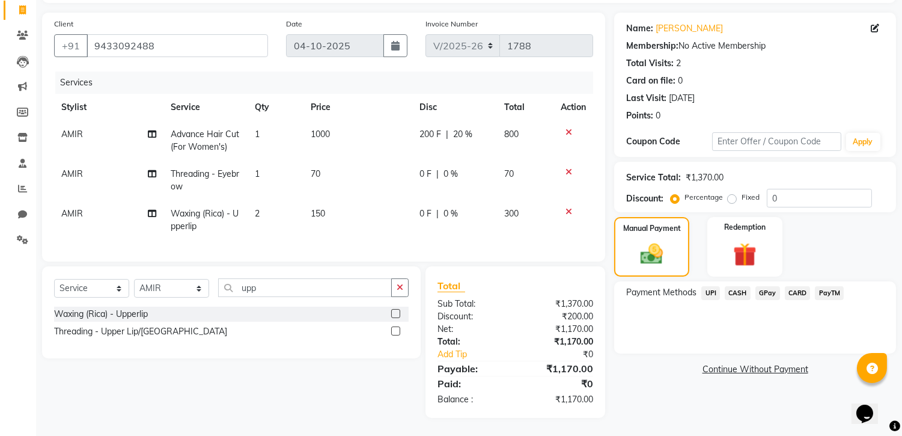
click at [710, 286] on span "UPI" at bounding box center [710, 293] width 19 height 14
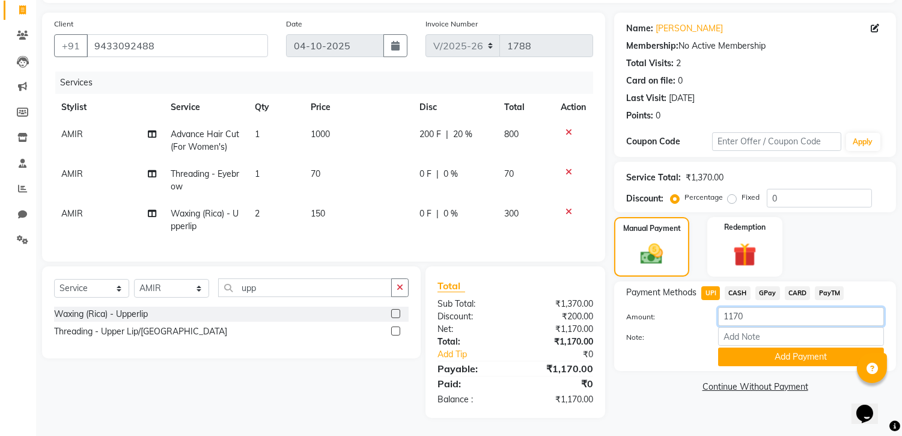
click at [732, 307] on input "1170" at bounding box center [801, 316] width 166 height 19
type input "1370"
click at [652, 395] on div "Name: [PERSON_NAME] Membership: No Active Membership Total Visits: 2 Card on fi…" at bounding box center [759, 215] width 291 height 405
click at [664, 380] on link "Continue Without Payment" at bounding box center [755, 386] width 277 height 13
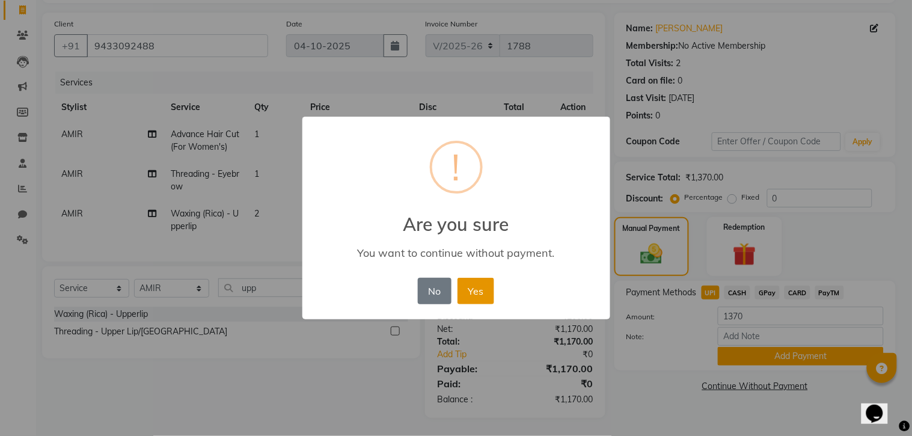
click at [466, 289] on button "Yes" at bounding box center [475, 291] width 37 height 26
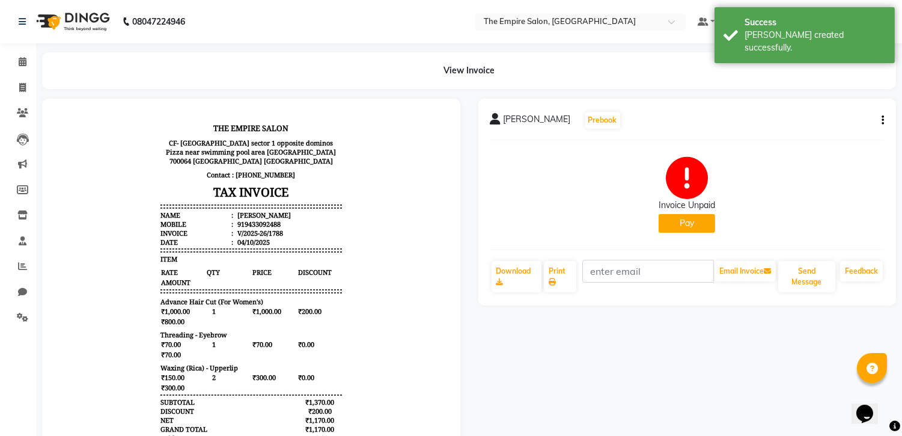
click at [683, 219] on button "Pay" at bounding box center [687, 223] width 57 height 19
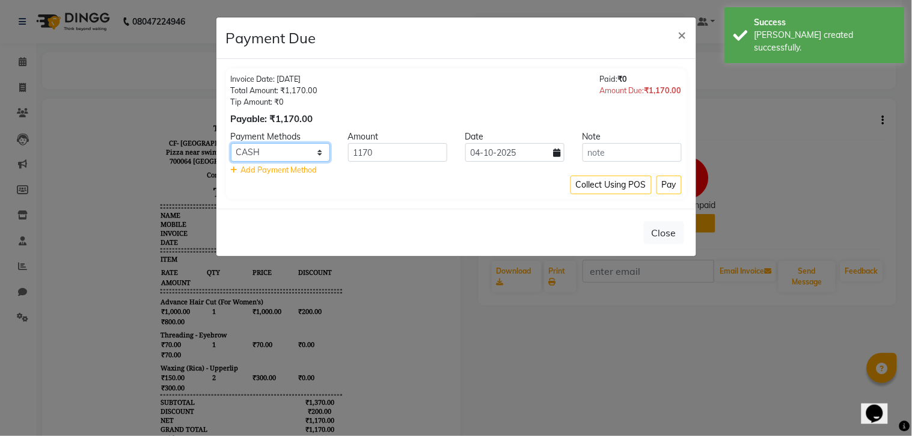
click at [299, 153] on select "UPI CASH GPay CARD PayTM" at bounding box center [280, 152] width 99 height 19
select select "8"
click at [231, 143] on select "UPI CASH GPay CARD PayTM" at bounding box center [280, 152] width 99 height 19
click at [670, 188] on button "Pay" at bounding box center [668, 185] width 25 height 19
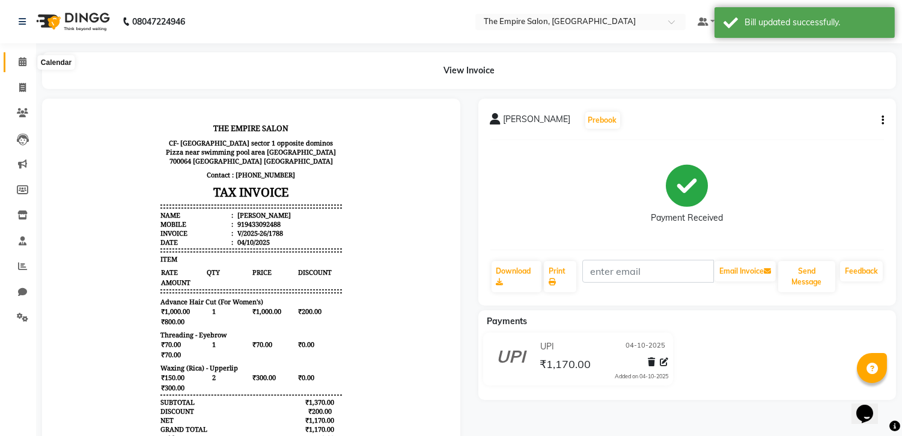
click at [16, 55] on span at bounding box center [22, 62] width 21 height 14
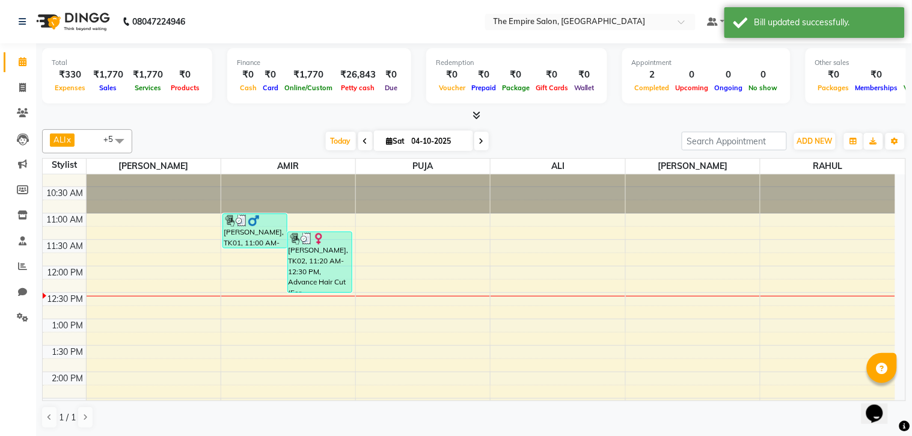
scroll to position [200, 0]
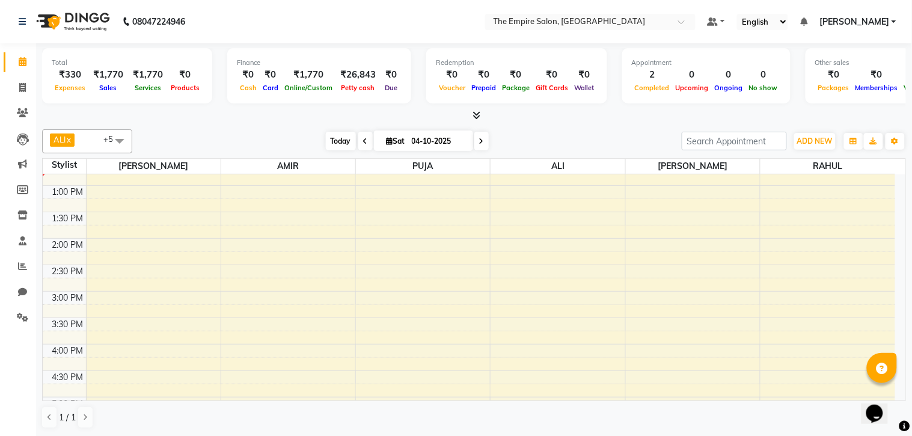
click at [340, 139] on span "Today" at bounding box center [341, 141] width 30 height 19
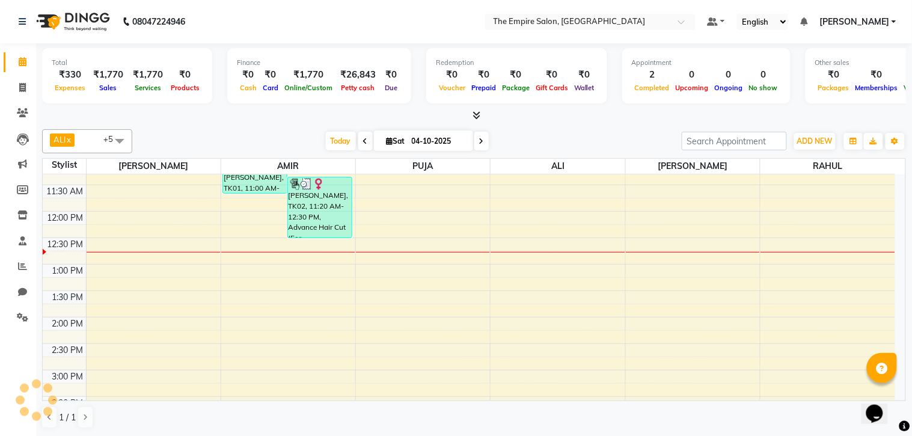
scroll to position [464, 0]
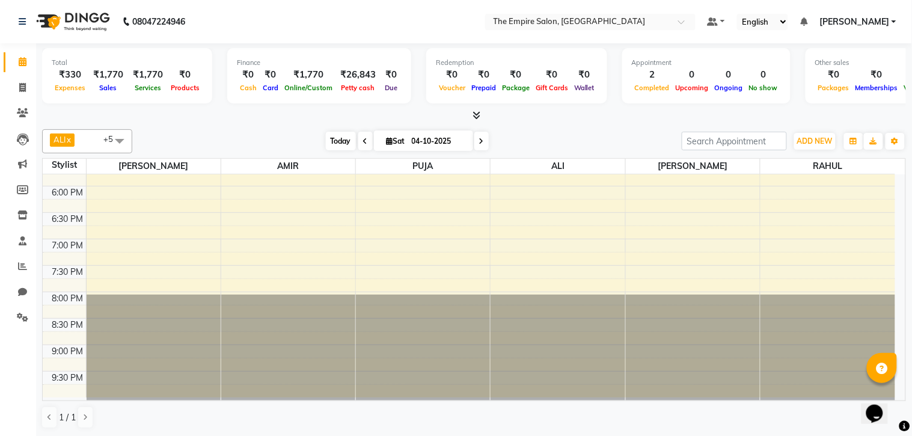
click at [332, 141] on span "Today" at bounding box center [341, 141] width 30 height 19
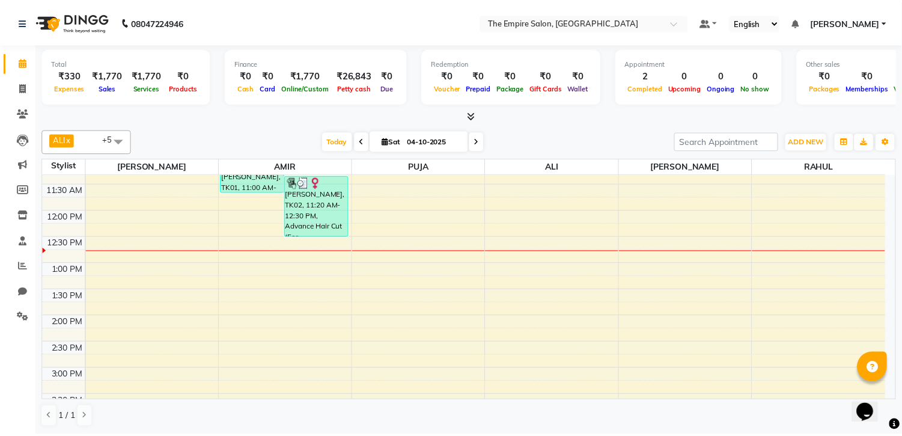
scroll to position [0, 0]
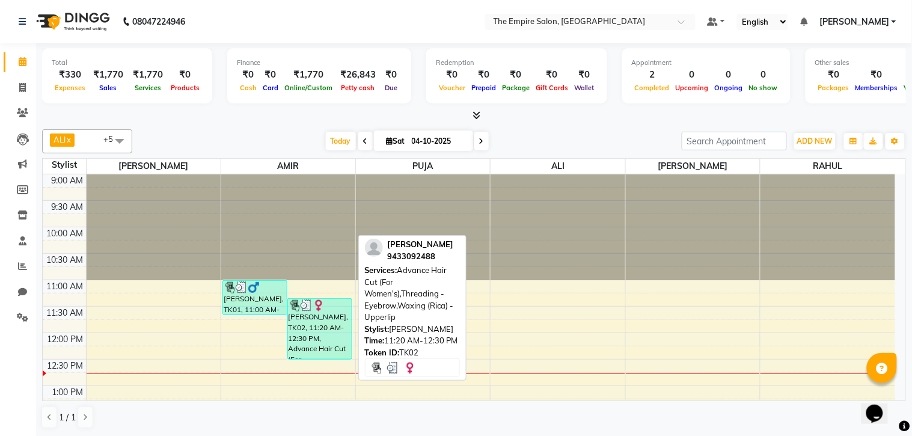
click at [314, 308] on img at bounding box center [319, 305] width 12 height 12
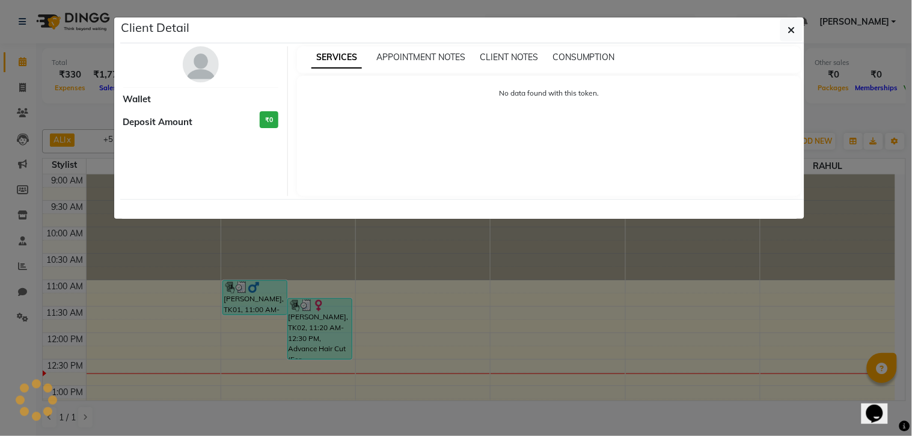
select select "3"
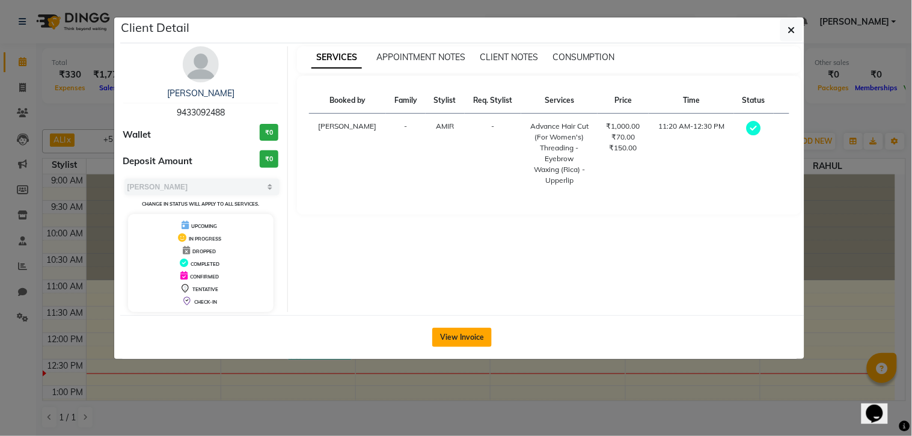
click at [439, 335] on button "View Invoice" at bounding box center [462, 337] width 60 height 19
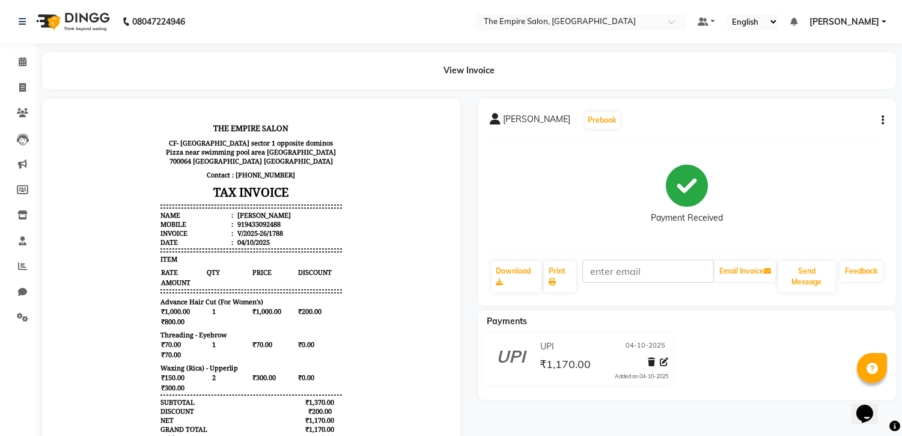
click at [885, 118] on div "[PERSON_NAME] Prebook Payment Received Download Print Email Invoice Send Messag…" at bounding box center [687, 202] width 418 height 207
click at [882, 121] on icon "button" at bounding box center [883, 120] width 2 height 1
click at [844, 111] on div "Edit Item Staff" at bounding box center [834, 112] width 60 height 15
select select
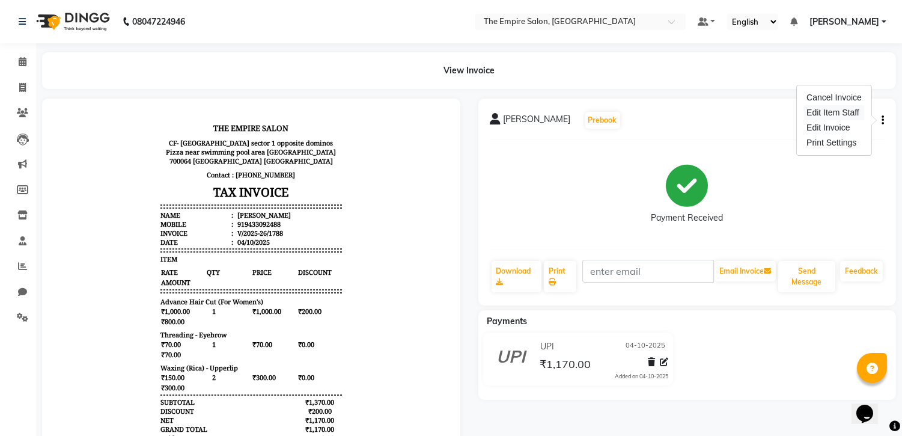
select select
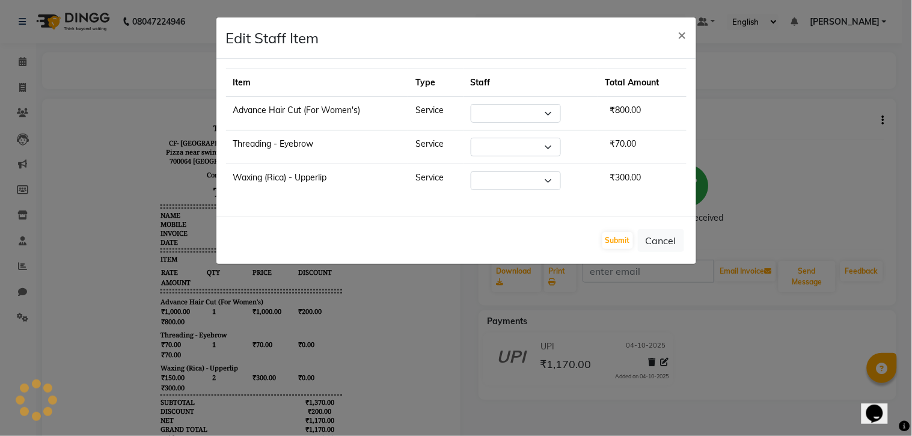
select select "78687"
click at [537, 139] on select "Select [PERSON_NAME] [PERSON_NAME] [PERSON_NAME] [PERSON_NAME] PRIYANKA [PERSON…" at bounding box center [516, 147] width 90 height 19
select select "78688"
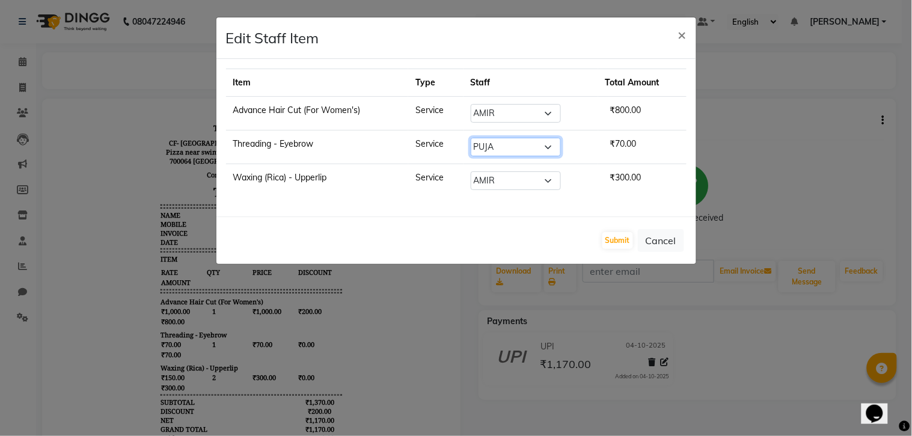
click at [471, 138] on select "Select [PERSON_NAME] [PERSON_NAME] [PERSON_NAME] [PERSON_NAME] PRIYANKA [PERSON…" at bounding box center [516, 147] width 90 height 19
click at [619, 242] on button "Submit" at bounding box center [617, 240] width 31 height 17
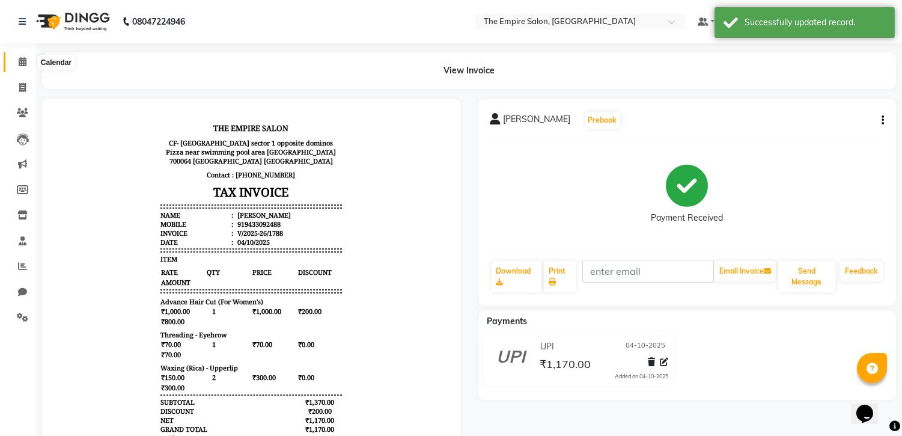
drag, startPoint x: 23, startPoint y: 60, endPoint x: 64, endPoint y: 69, distance: 42.4
click at [23, 60] on icon at bounding box center [23, 61] width 8 height 9
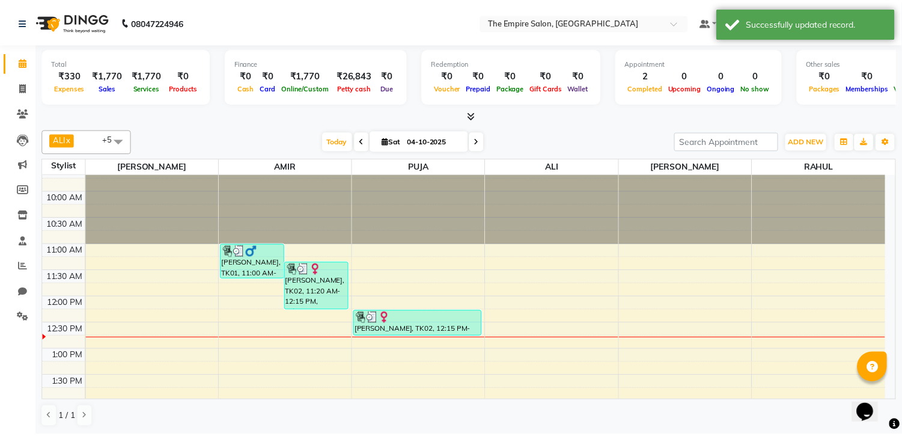
scroll to position [67, 0]
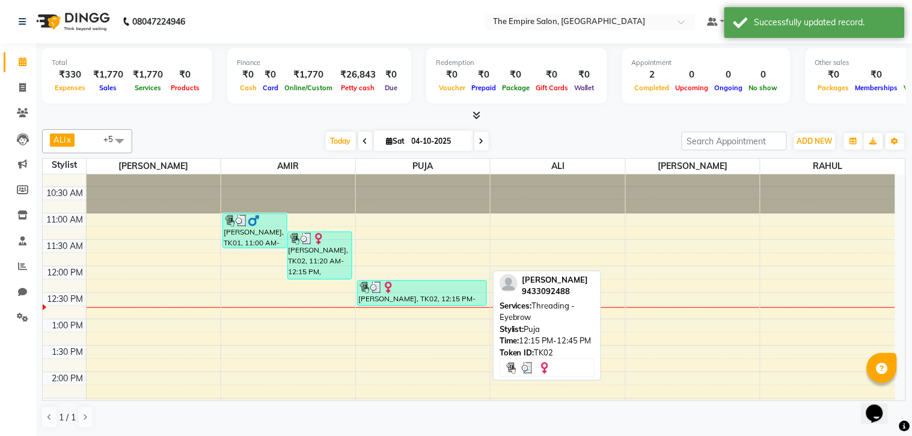
click at [428, 287] on div at bounding box center [421, 287] width 127 height 12
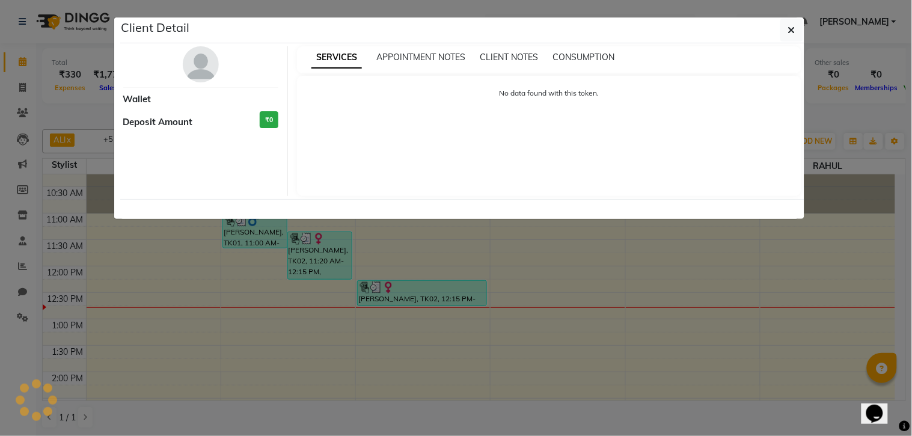
select select "3"
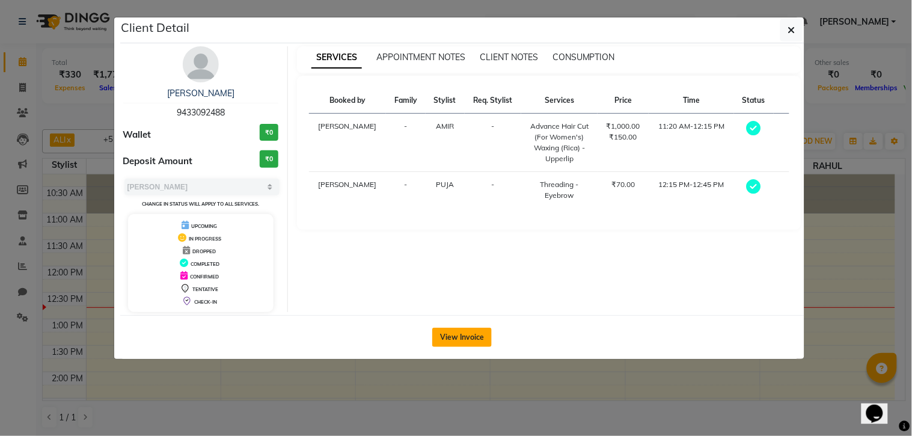
click at [484, 332] on button "View Invoice" at bounding box center [462, 337] width 60 height 19
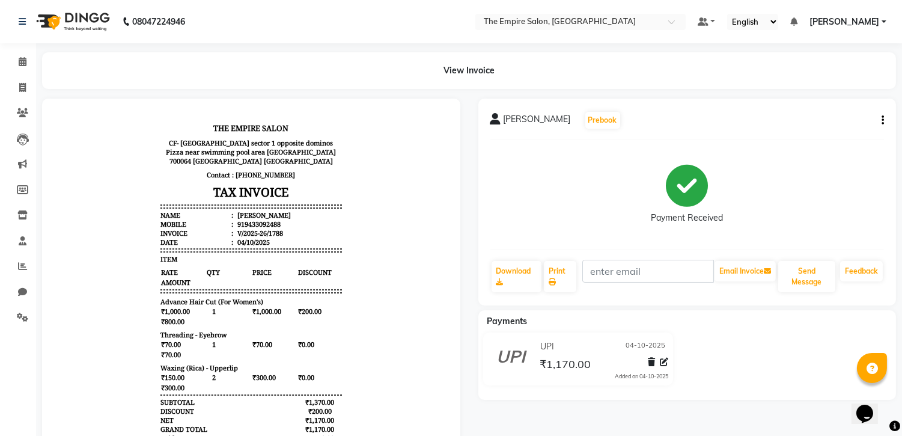
click at [882, 120] on icon "button" at bounding box center [883, 120] width 2 height 1
click at [832, 115] on div "Edit Item Staff" at bounding box center [834, 112] width 60 height 15
select select "78687"
select select "78688"
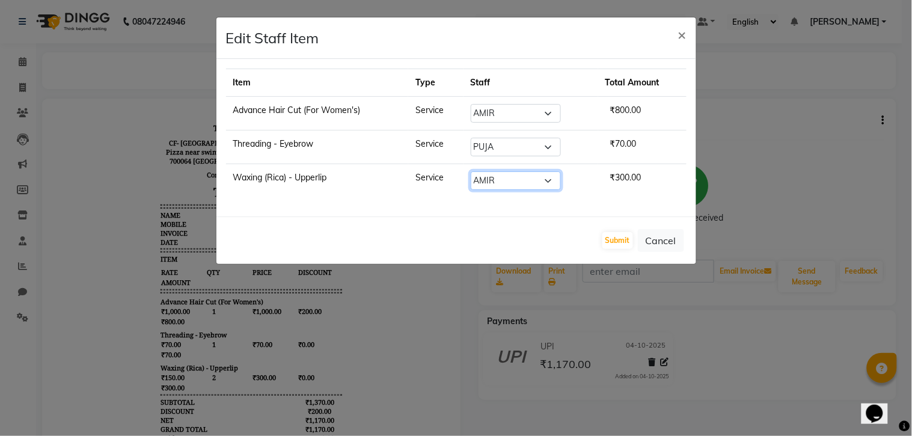
click at [552, 181] on select "Select [PERSON_NAME] [PERSON_NAME] [PERSON_NAME] [PERSON_NAME] PRIYANKA [PERSON…" at bounding box center [516, 180] width 90 height 19
select select "78688"
click at [471, 171] on select "Select [PERSON_NAME] [PERSON_NAME] [PERSON_NAME] [PERSON_NAME] PRIYANKA [PERSON…" at bounding box center [516, 180] width 90 height 19
click at [622, 242] on button "Submit" at bounding box center [617, 240] width 31 height 17
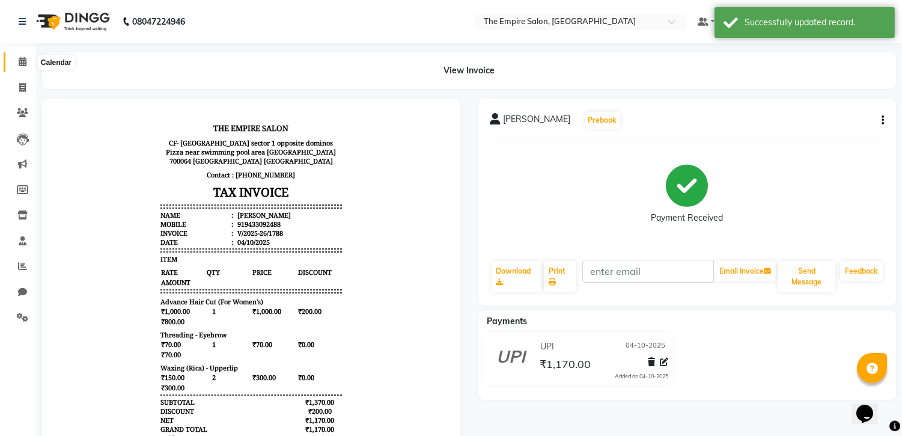
click at [20, 61] on icon at bounding box center [23, 61] width 8 height 9
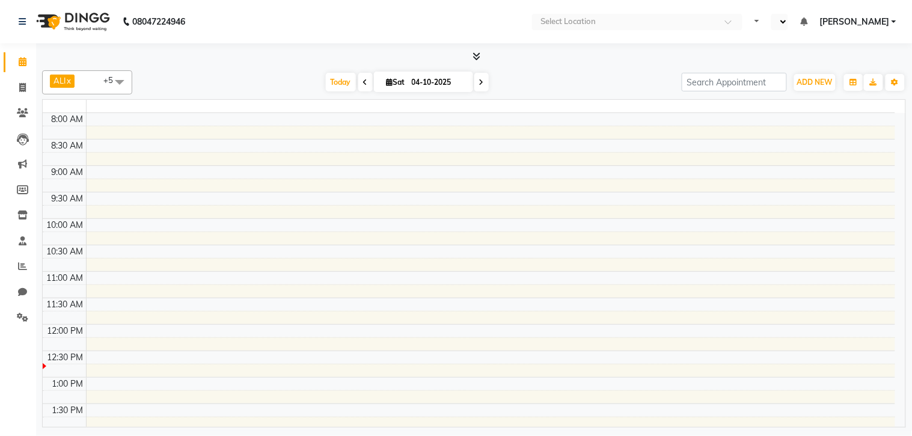
select select "en"
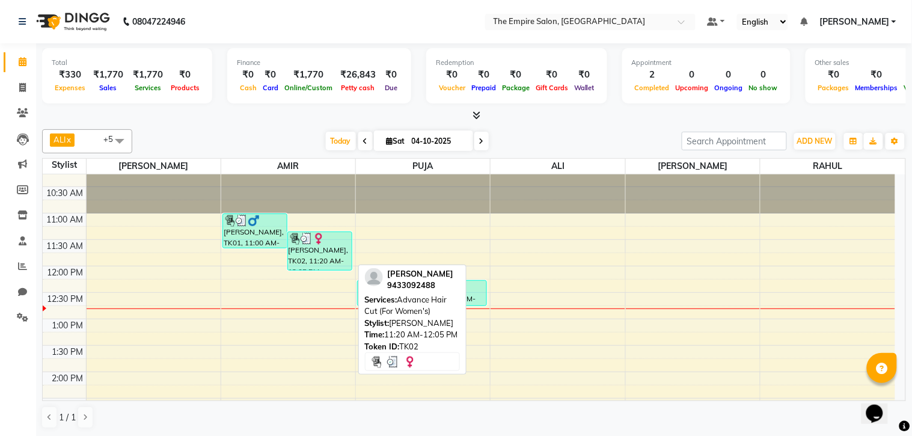
click at [313, 260] on div "[PERSON_NAME], TK02, 11:20 AM-12:05 PM, Advance Hair Cut (For Women's)" at bounding box center [320, 251] width 64 height 38
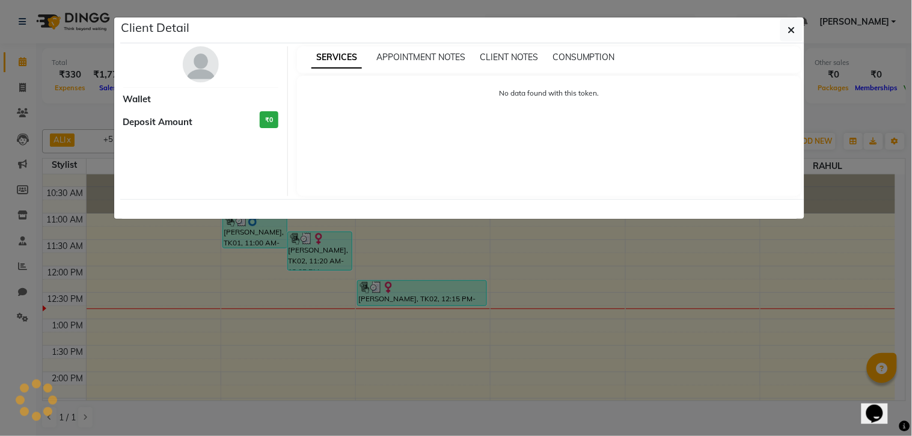
select select "3"
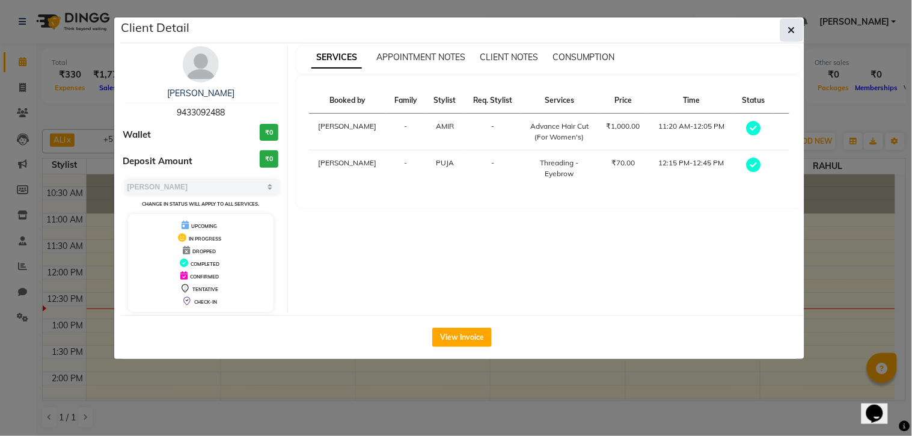
click at [783, 32] on button "button" at bounding box center [791, 30] width 23 height 23
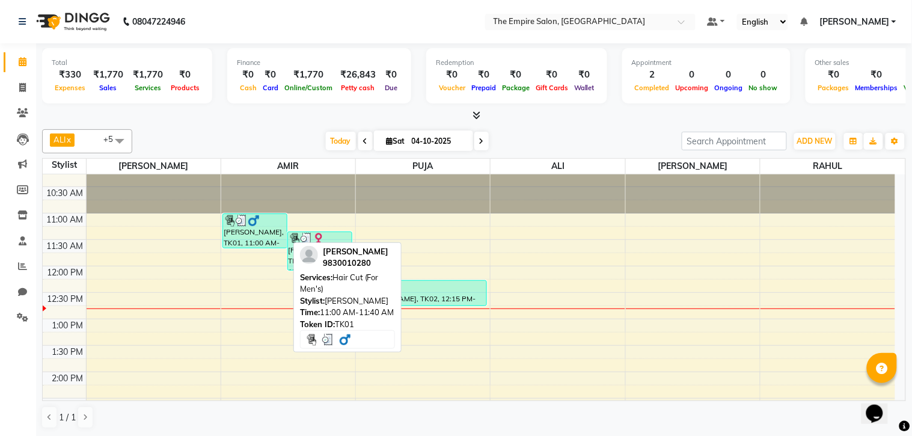
click at [244, 235] on div "[PERSON_NAME], TK01, 11:00 AM-11:40 AM, Hair Cut (For Men's)" at bounding box center [255, 231] width 64 height 34
select select "3"
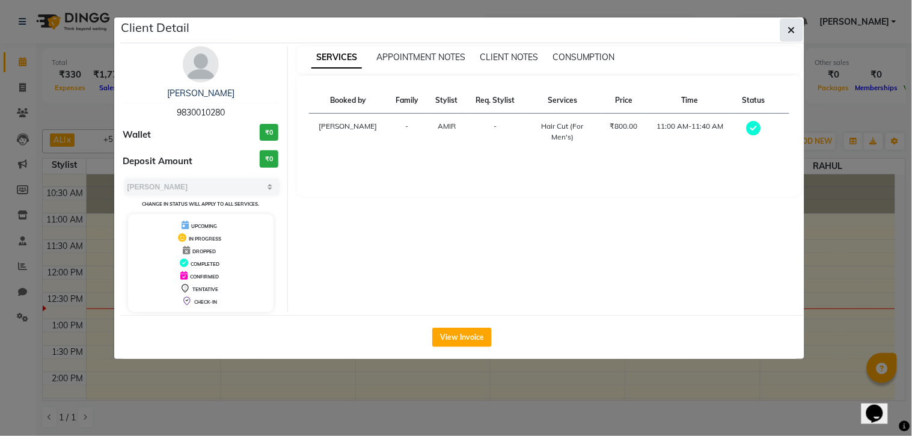
click at [796, 23] on button "button" at bounding box center [791, 30] width 23 height 23
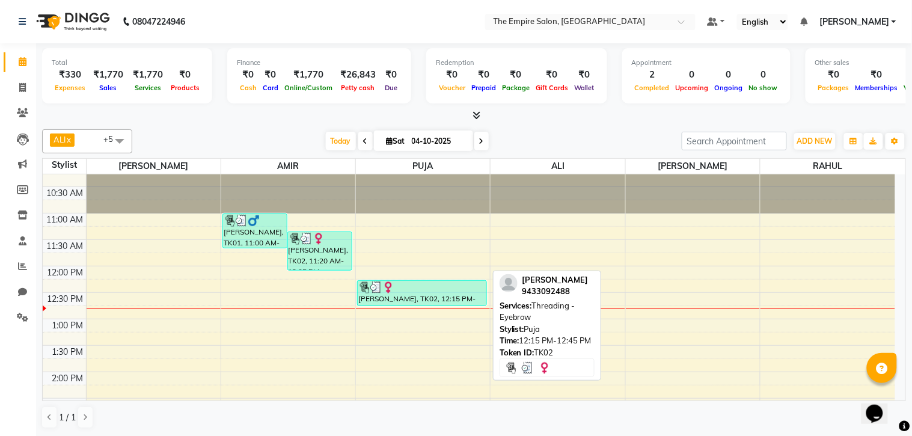
click at [394, 295] on div "[PERSON_NAME], TK02, 12:15 PM-12:45 PM, Threading - Eyebrow" at bounding box center [422, 293] width 129 height 25
select select "3"
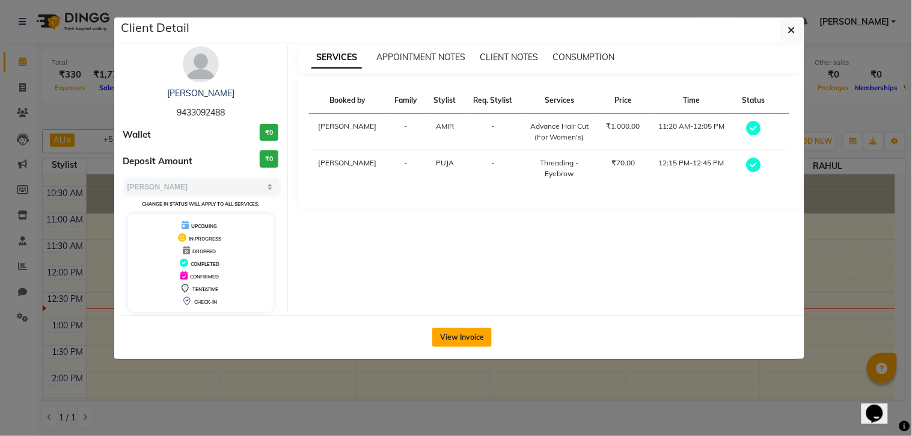
click at [448, 335] on button "View Invoice" at bounding box center [462, 337] width 60 height 19
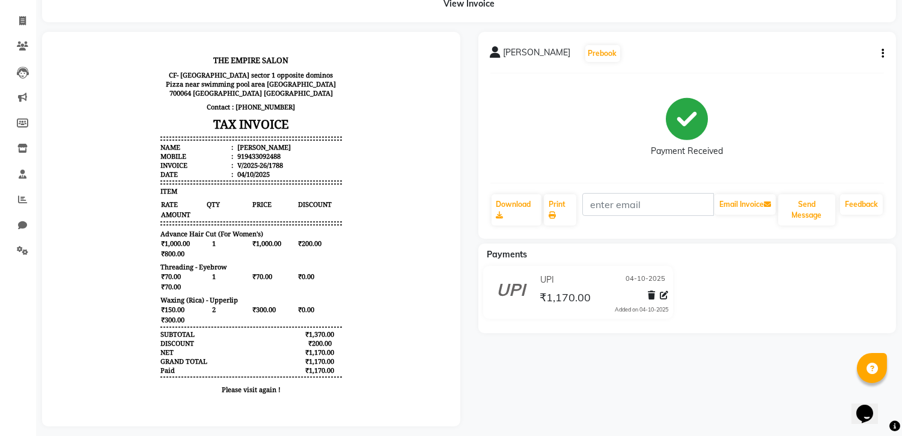
scroll to position [9, 0]
click at [882, 53] on icon "button" at bounding box center [883, 53] width 2 height 1
click at [848, 43] on div "Edit Item Staff" at bounding box center [834, 45] width 60 height 15
select select
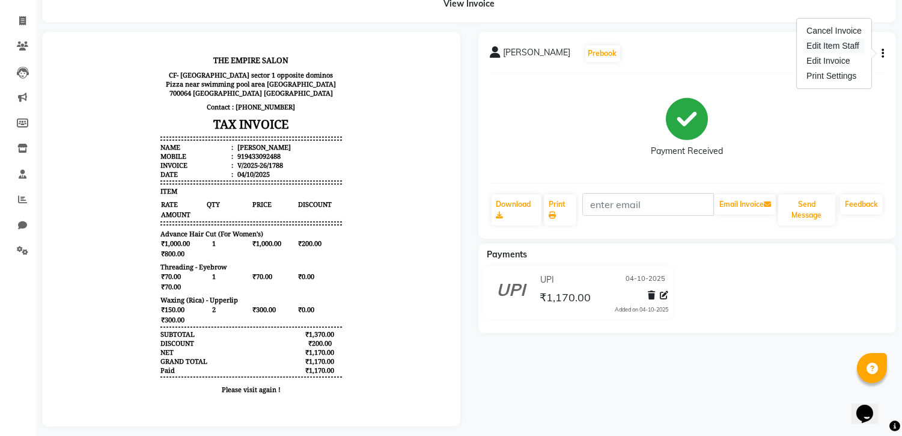
select select
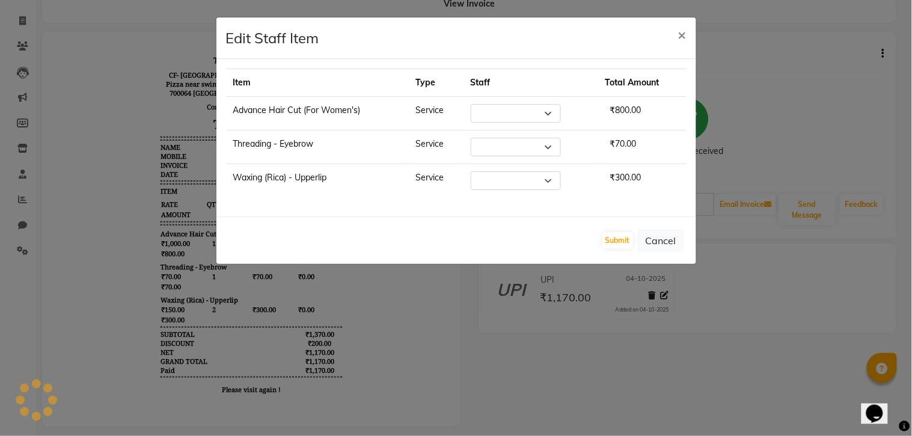
select select "78687"
select select "78688"
click at [613, 239] on button "Submit" at bounding box center [617, 240] width 31 height 17
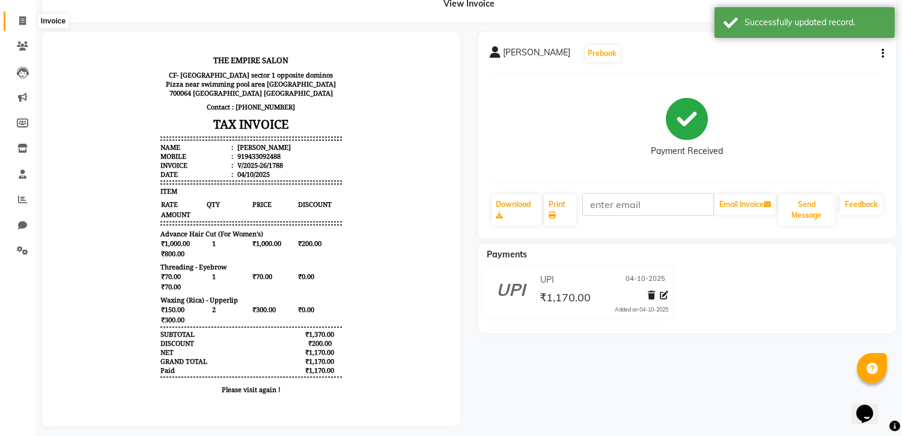
drag, startPoint x: 16, startPoint y: 16, endPoint x: 24, endPoint y: 29, distance: 14.8
click at [16, 16] on span at bounding box center [22, 21] width 21 height 14
select select "service"
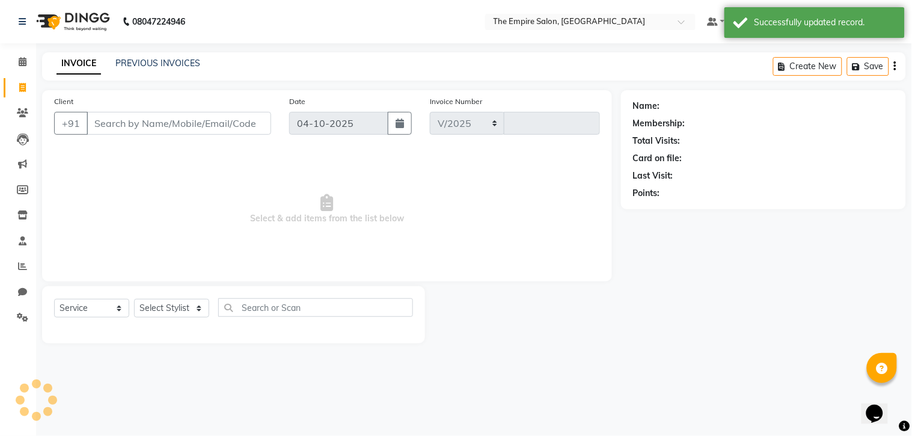
select select "8221"
type input "1789"
click at [22, 63] on icon at bounding box center [23, 61] width 8 height 9
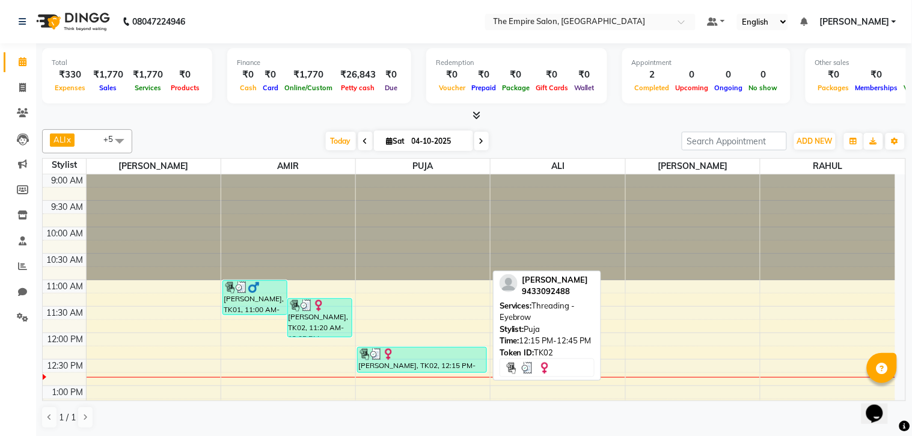
click at [436, 359] on div "[PERSON_NAME], TK02, 12:15 PM-12:45 PM, Threading - Eyebrow" at bounding box center [422, 359] width 129 height 25
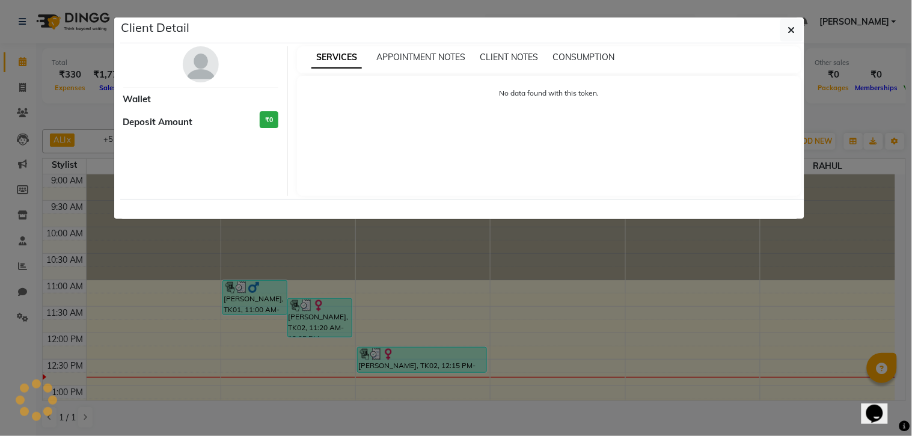
select select "3"
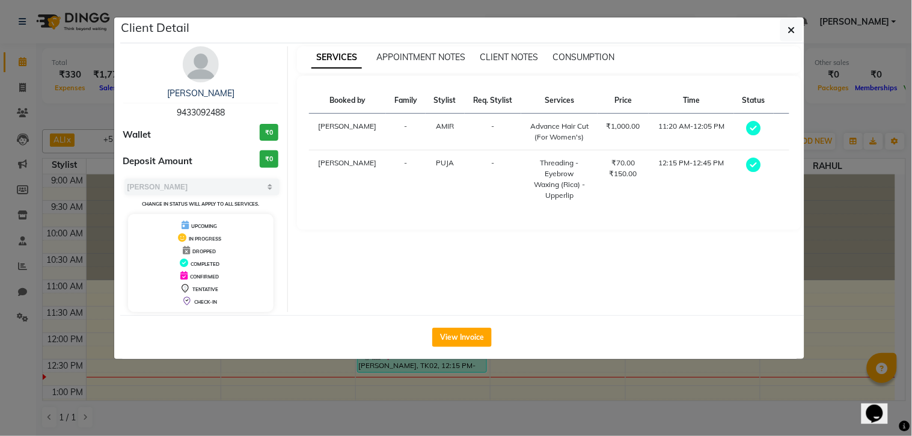
click at [842, 269] on ngb-modal-window "Client Detail Pratima Singh 9433092488 Wallet ₹0 Deposit Amount ₹0 Select MARK …" at bounding box center [456, 218] width 912 height 436
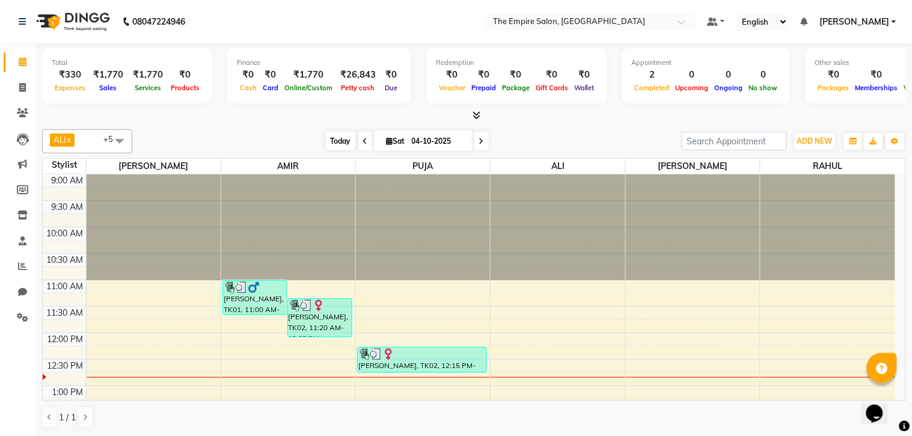
click at [350, 142] on span "Today" at bounding box center [341, 141] width 30 height 19
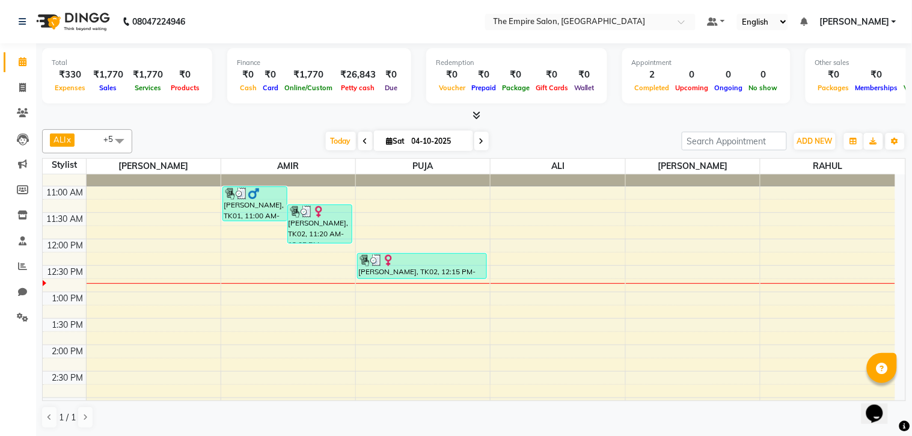
scroll to position [67, 0]
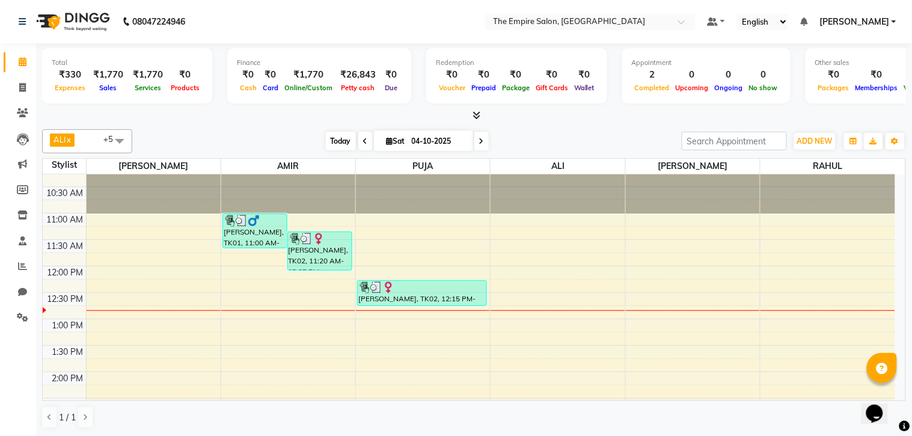
click at [339, 140] on span "Today" at bounding box center [341, 141] width 30 height 19
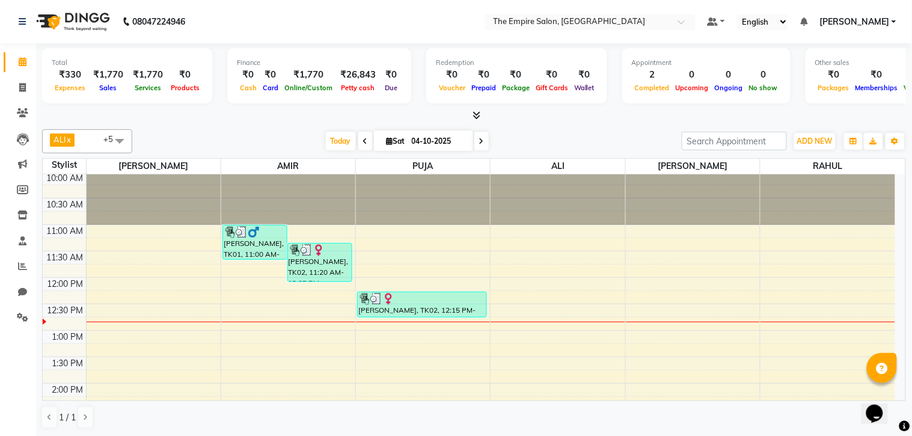
scroll to position [26, 0]
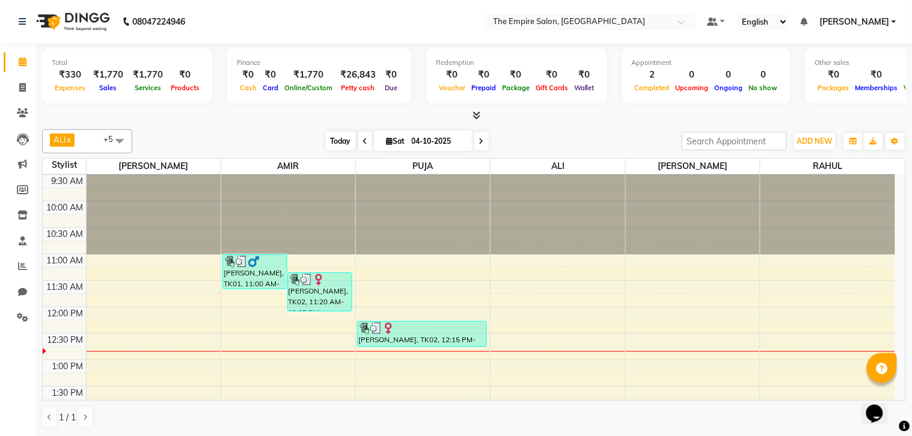
click at [331, 141] on span "Today" at bounding box center [341, 141] width 30 height 19
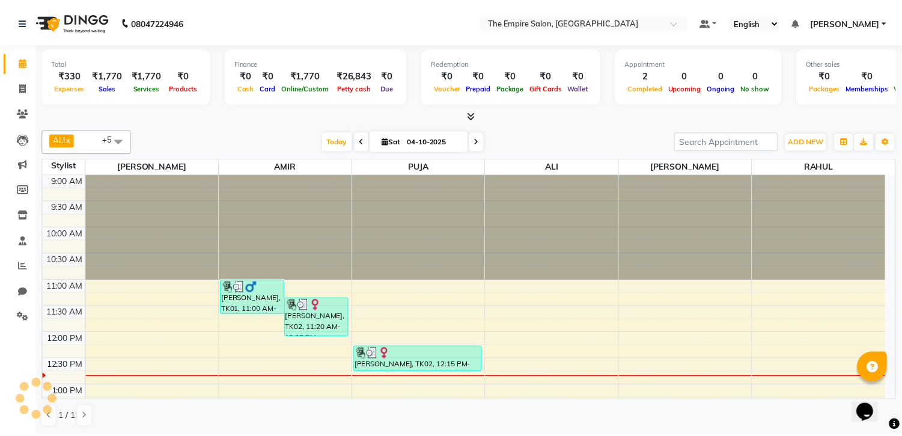
scroll to position [159, 0]
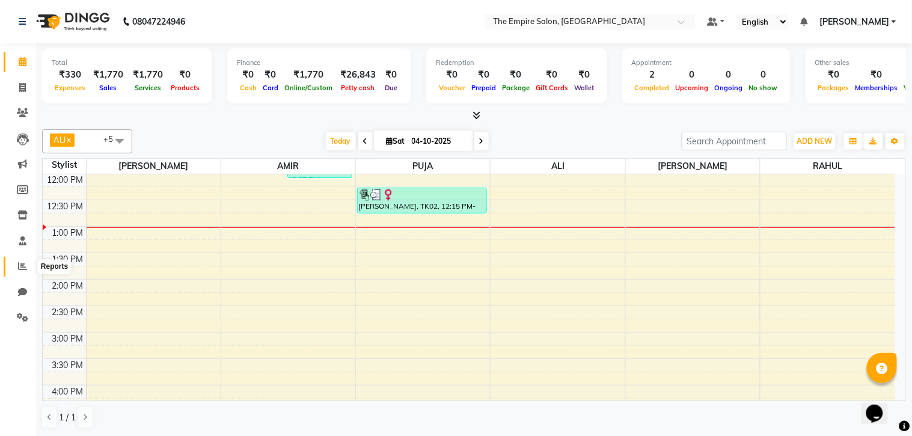
click at [20, 268] on icon at bounding box center [22, 265] width 9 height 9
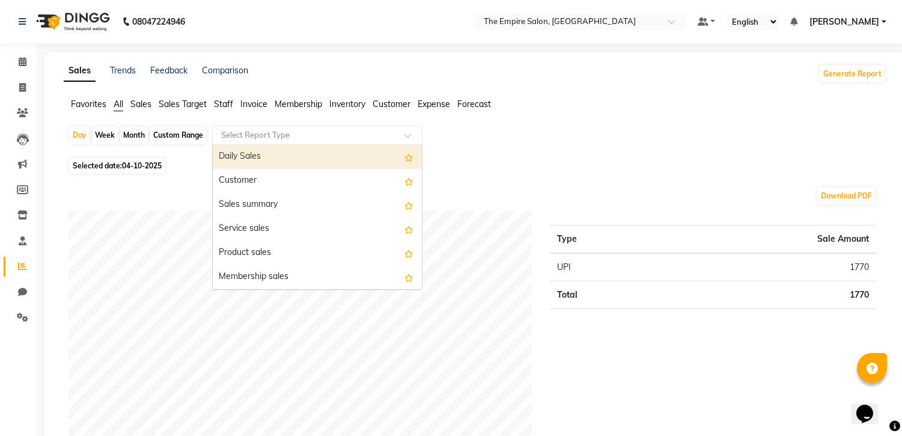
click at [278, 134] on input "text" at bounding box center [305, 135] width 173 height 12
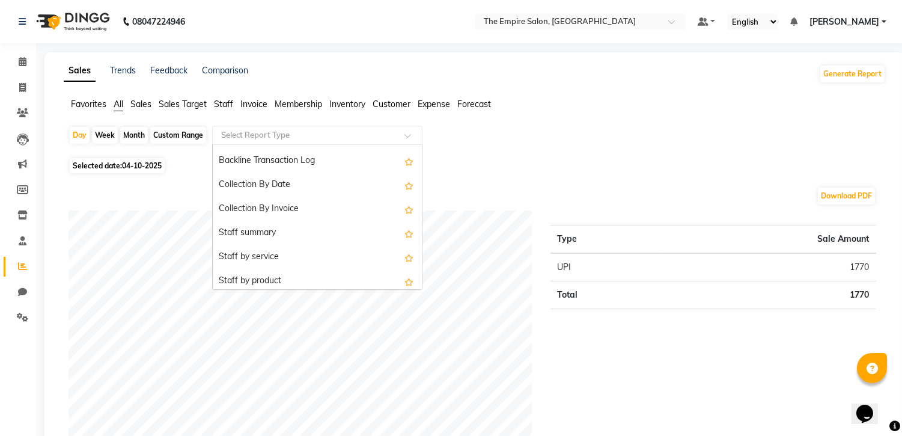
scroll to position [374, 0]
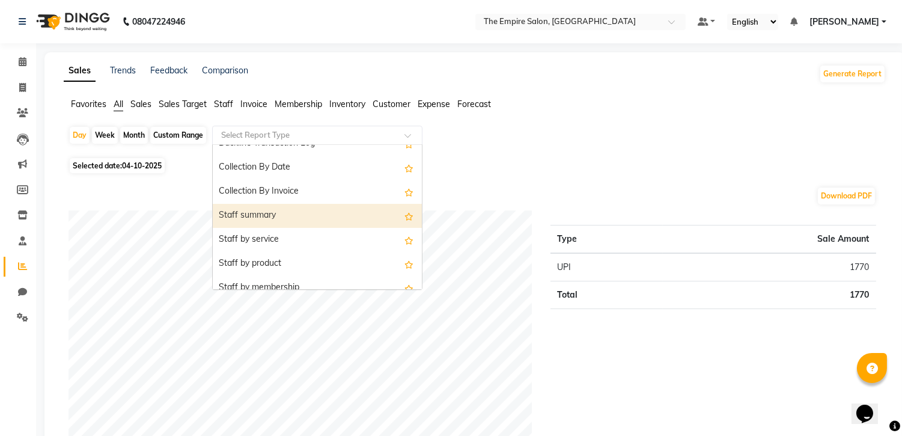
click at [289, 212] on div "Staff summary" at bounding box center [317, 216] width 209 height 24
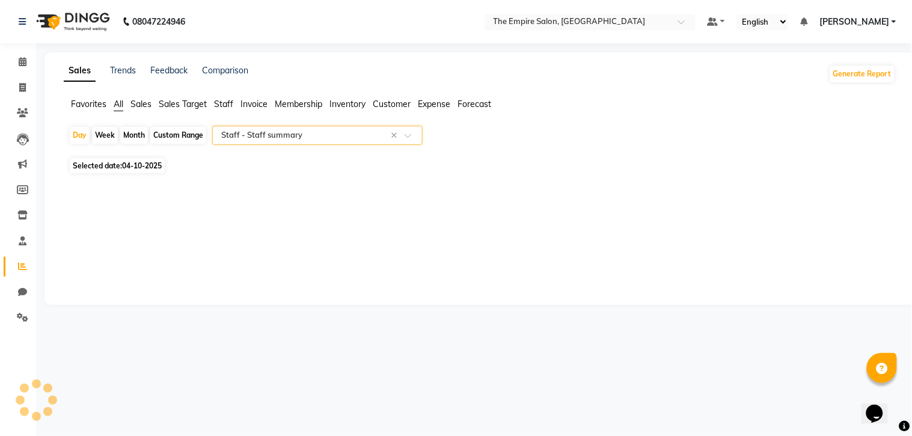
select select "full_report"
select select "csv"
click at [135, 129] on div "Month" at bounding box center [134, 135] width 28 height 17
select select "10"
select select "2025"
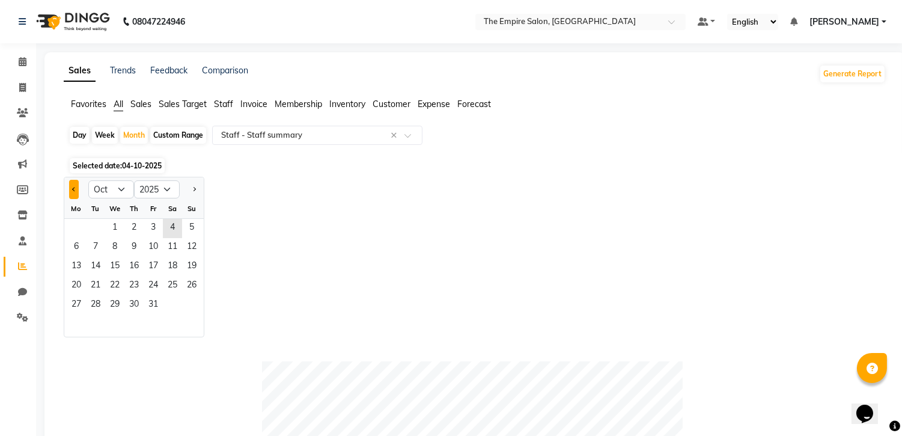
click at [75, 185] on button "Previous month" at bounding box center [74, 189] width 10 height 19
select select "9"
click at [80, 222] on span "1" at bounding box center [76, 228] width 19 height 19
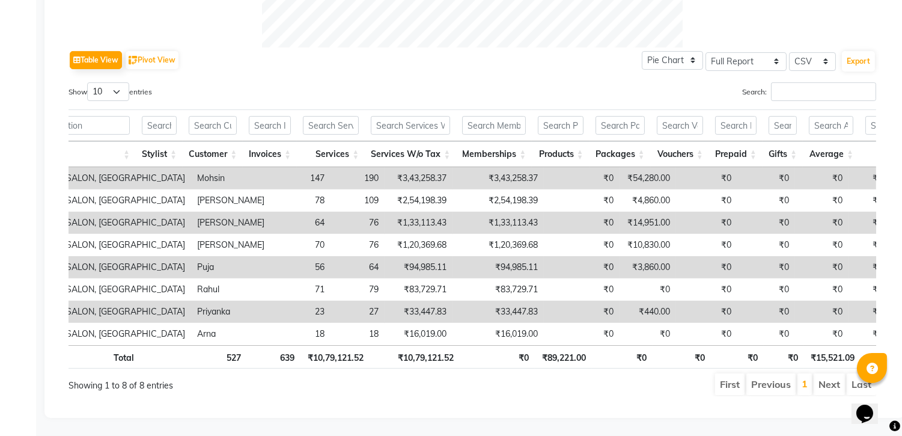
scroll to position [0, 0]
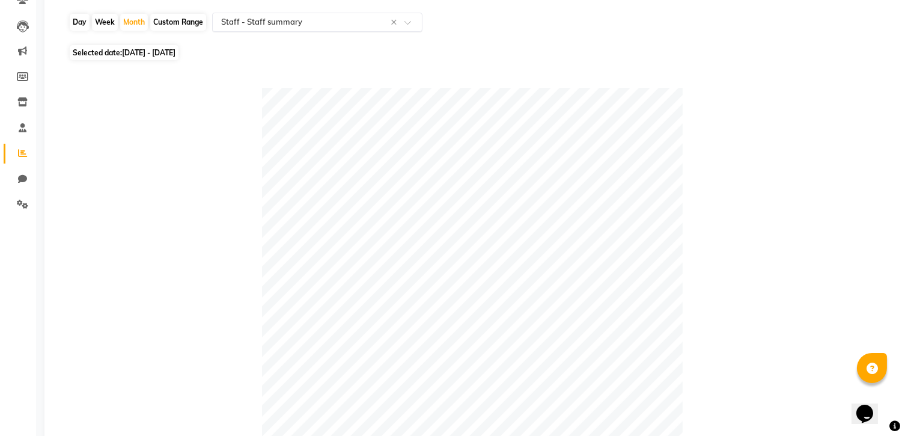
click at [314, 23] on input "text" at bounding box center [305, 22] width 173 height 12
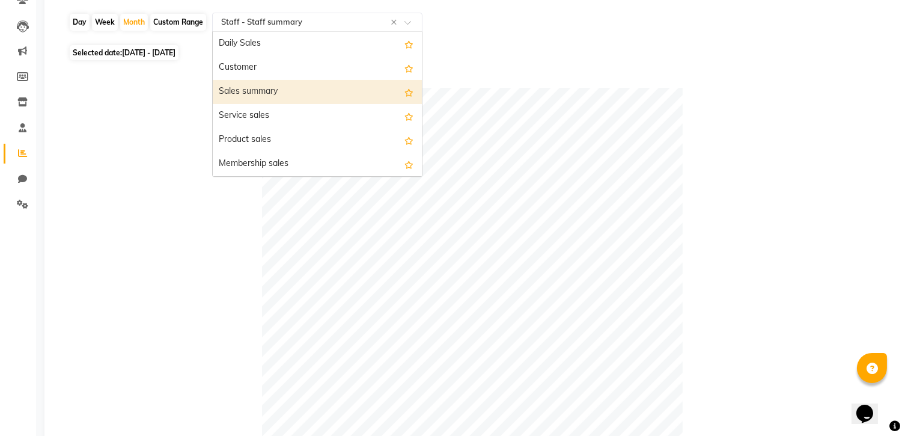
click at [263, 87] on div "Sales summary" at bounding box center [317, 92] width 209 height 24
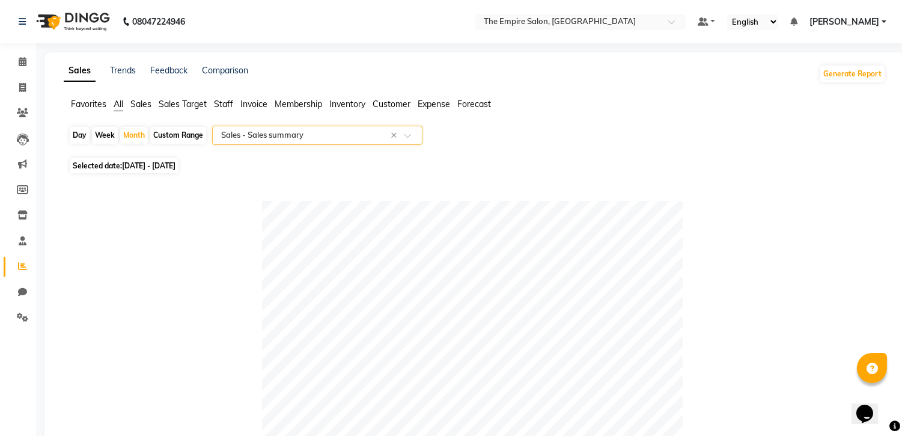
click at [296, 136] on input "text" at bounding box center [305, 135] width 173 height 12
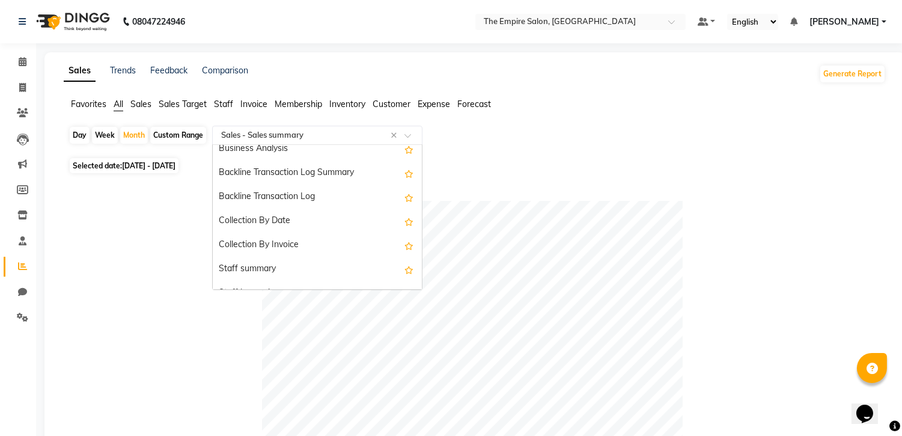
scroll to position [347, 0]
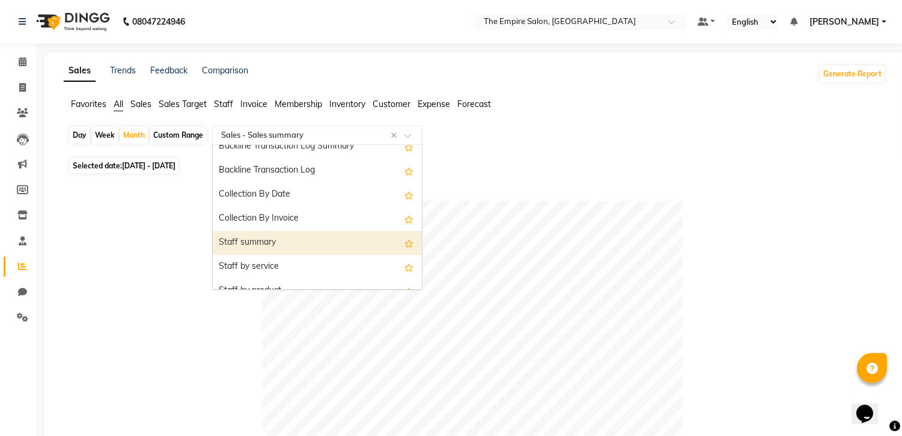
click at [266, 237] on div "Staff summary" at bounding box center [317, 243] width 209 height 24
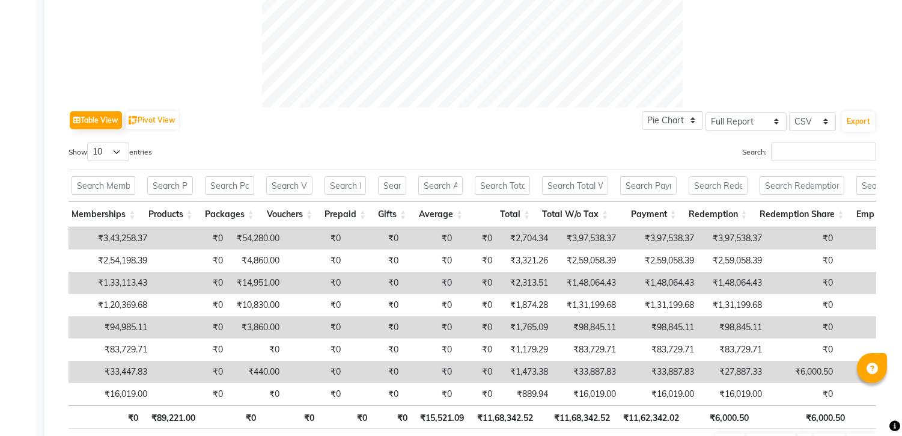
scroll to position [0, 411]
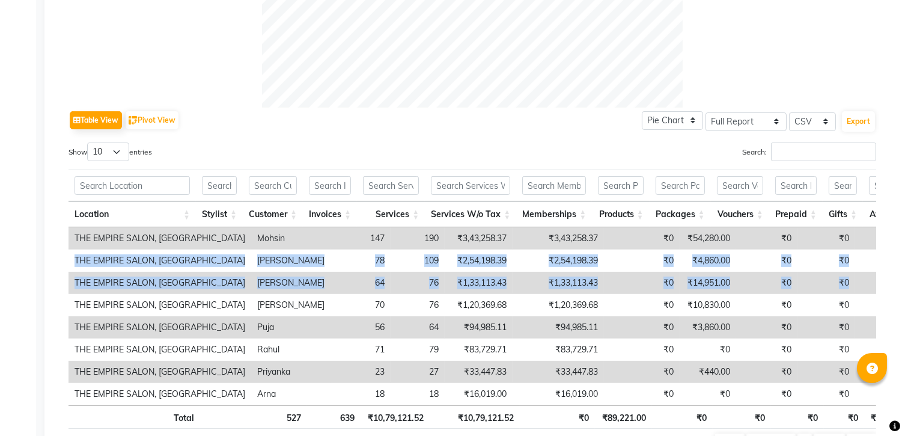
drag, startPoint x: 887, startPoint y: 290, endPoint x: 891, endPoint y: 237, distance: 53.7
click at [891, 237] on app-reports "Favorites All Sales Sales Target Staff Invoice Membership Inventory Customer Ex…" at bounding box center [475, 25] width 837 height 882
